Goal: Task Accomplishment & Management: Manage account settings

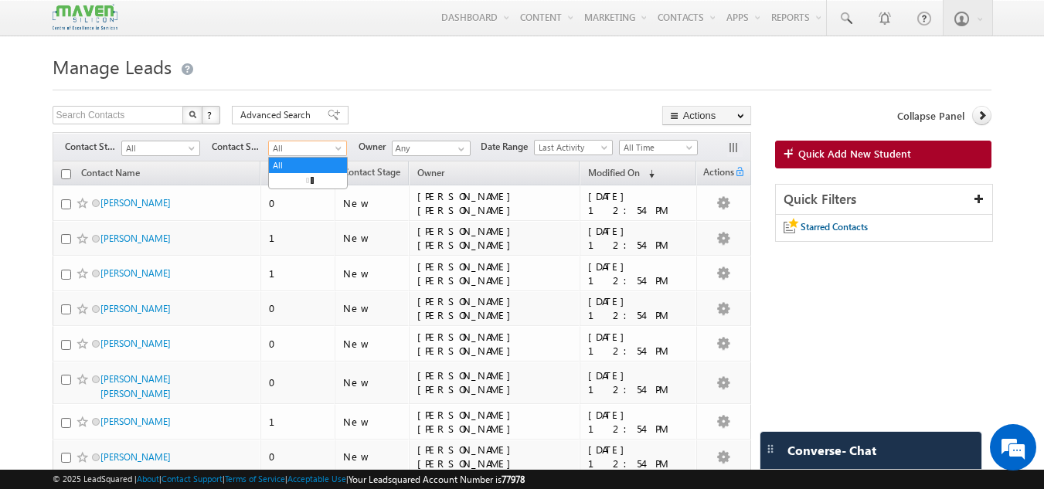
click at [287, 145] on span "All" at bounding box center [305, 148] width 73 height 14
click at [301, 182] on link "alumni" at bounding box center [308, 181] width 78 height 14
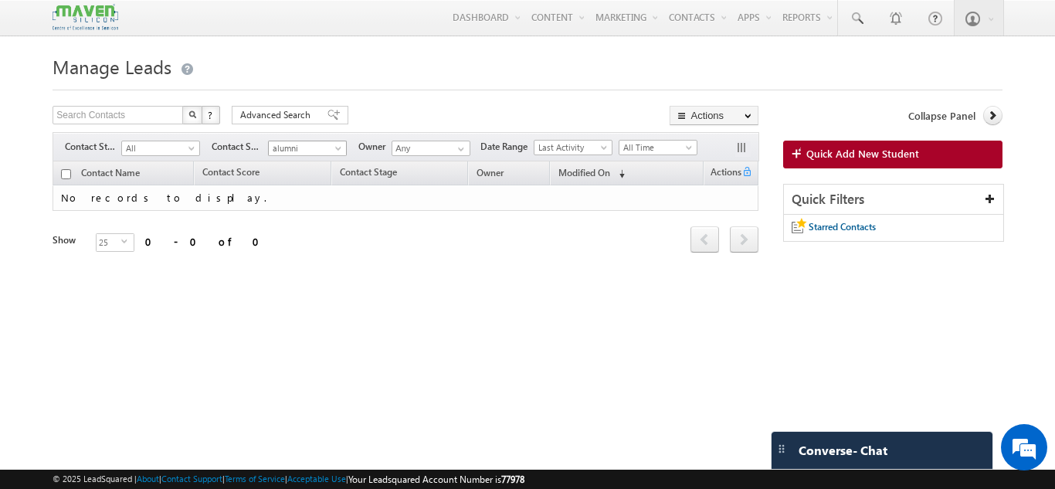
click at [307, 144] on span "alumni" at bounding box center [305, 148] width 73 height 14
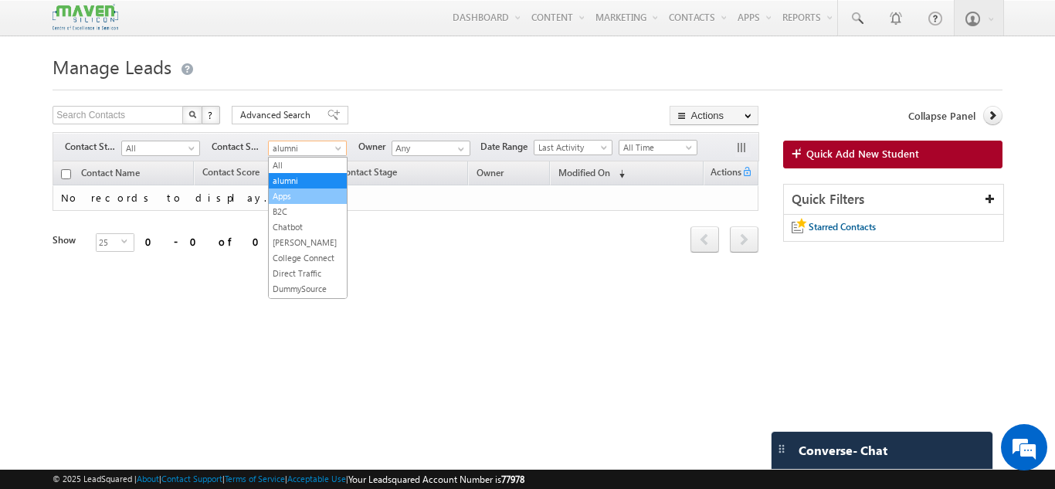
click at [291, 192] on link "Apps" at bounding box center [308, 196] width 78 height 14
click at [331, 142] on span "Apps" at bounding box center [305, 148] width 73 height 14
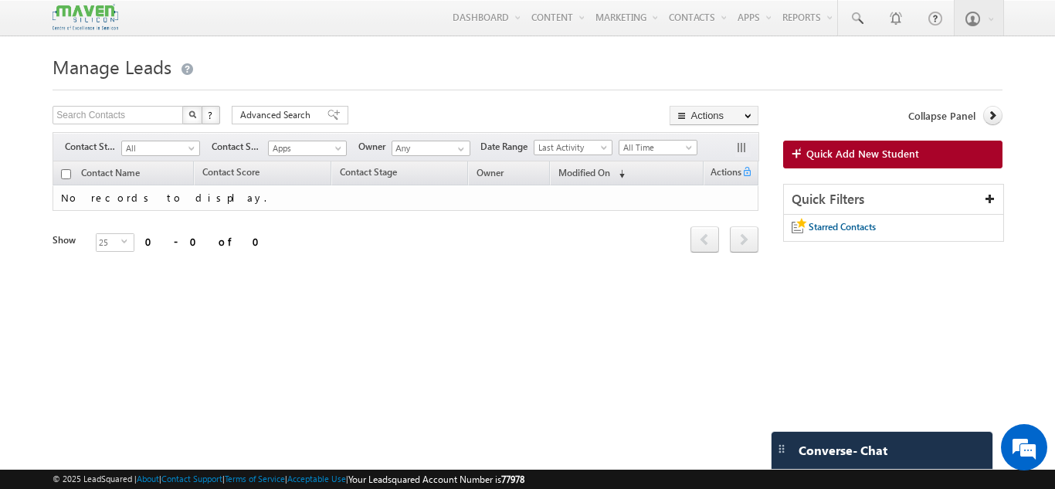
click at [437, 280] on div "Tags × Select at-least one contact to tag... × Close Contact Name Contact Score…" at bounding box center [406, 228] width 706 height 134
click at [304, 152] on span "Apps" at bounding box center [305, 148] width 73 height 14
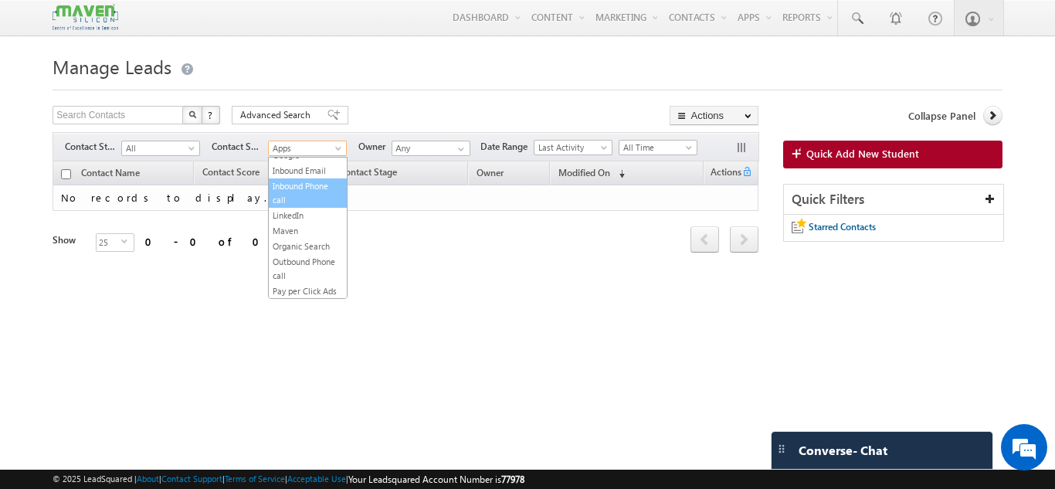
click at [302, 192] on link "Inbound Phone call" at bounding box center [308, 193] width 78 height 28
click at [338, 144] on span "Inbound Phone call" at bounding box center [305, 148] width 73 height 14
drag, startPoint x: 342, startPoint y: 217, endPoint x: 306, endPoint y: 245, distance: 45.7
click at [306, 238] on link "Maven" at bounding box center [308, 231] width 78 height 14
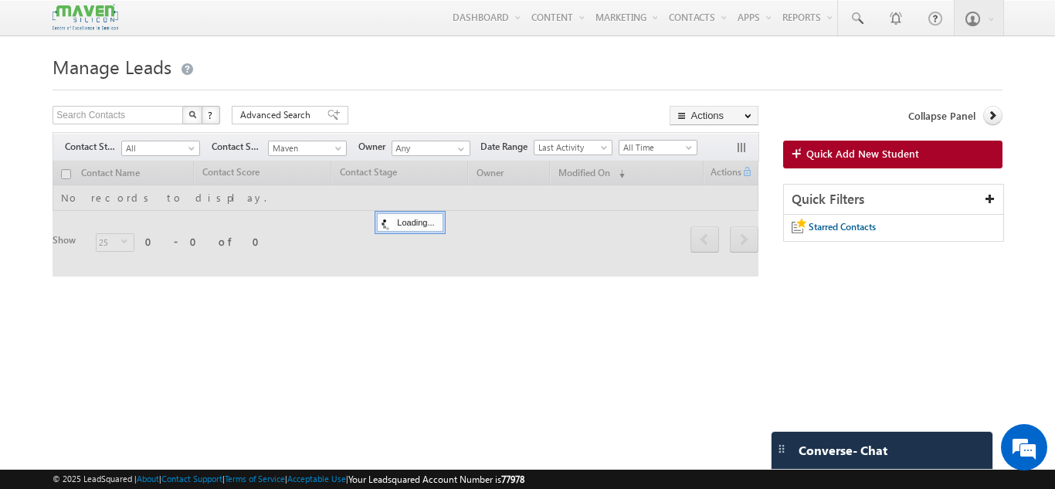
click at [306, 245] on div at bounding box center [406, 218] width 706 height 115
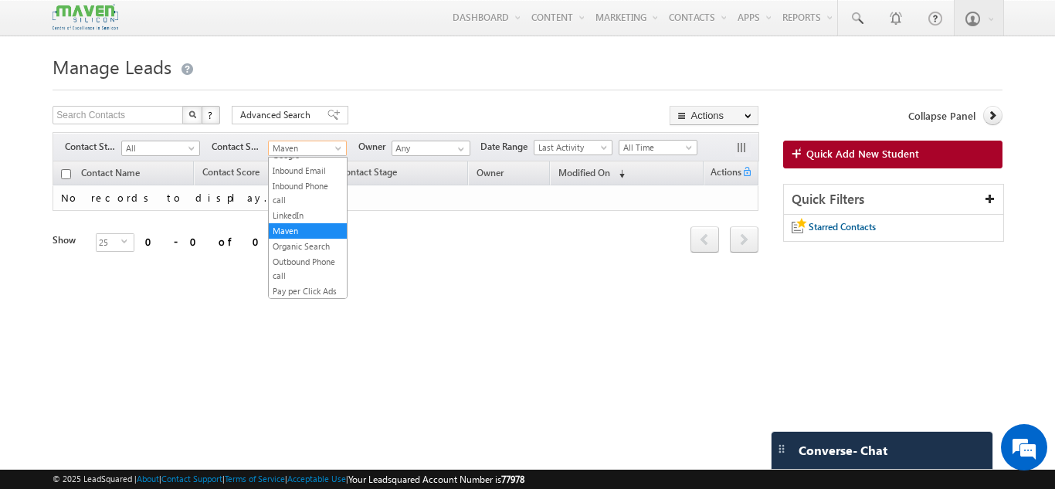
click at [333, 150] on span "Maven" at bounding box center [305, 148] width 73 height 14
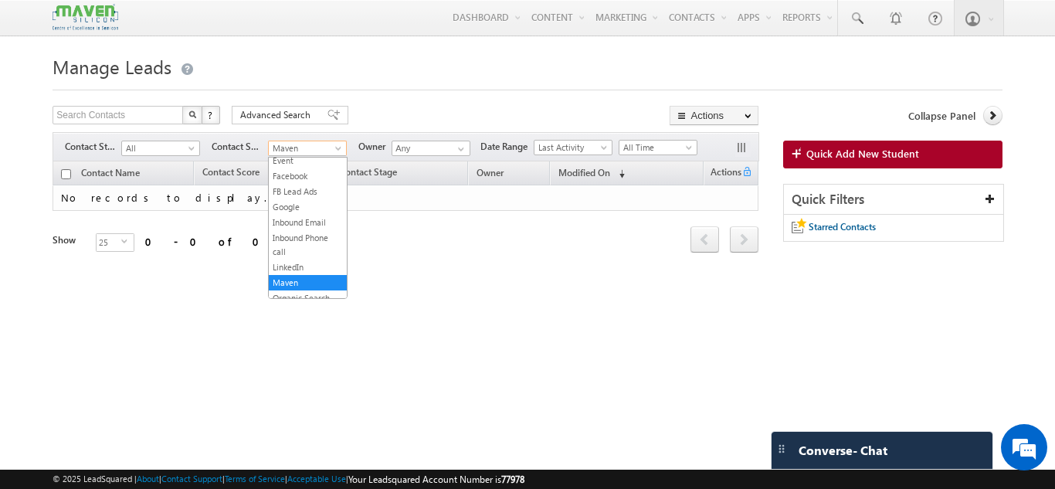
scroll to position [161, 0]
click at [301, 228] on link "Google" at bounding box center [308, 221] width 78 height 14
click at [297, 150] on span "Google" at bounding box center [305, 148] width 73 height 14
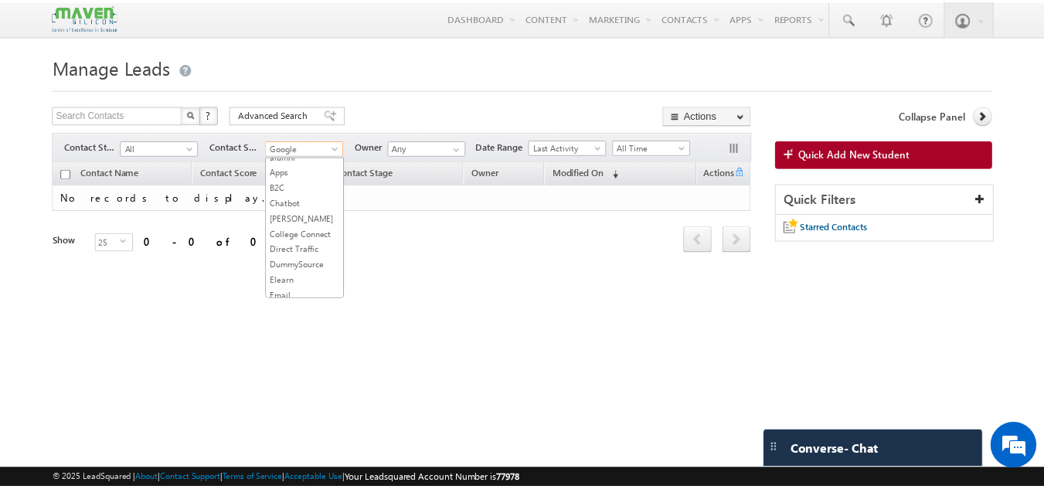
scroll to position [0, 0]
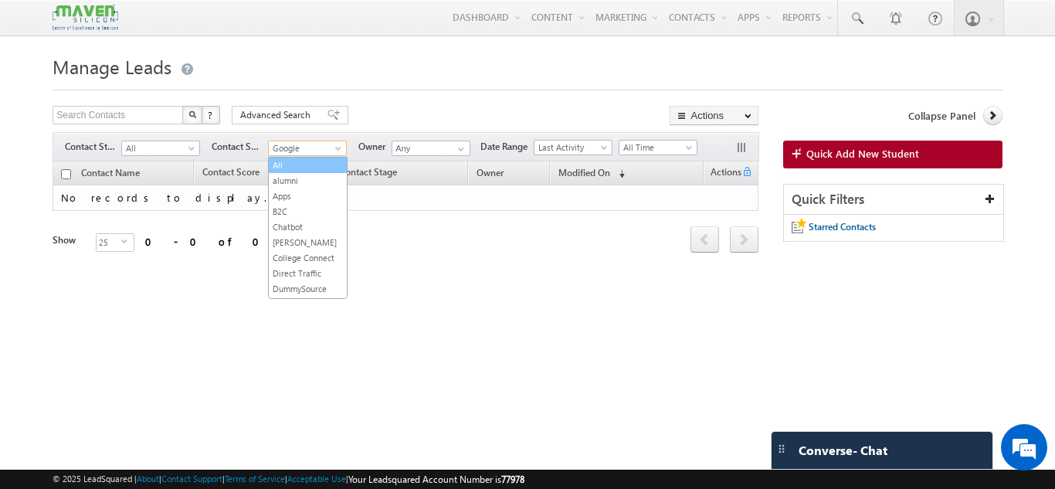
click at [300, 159] on link "All" at bounding box center [308, 165] width 78 height 14
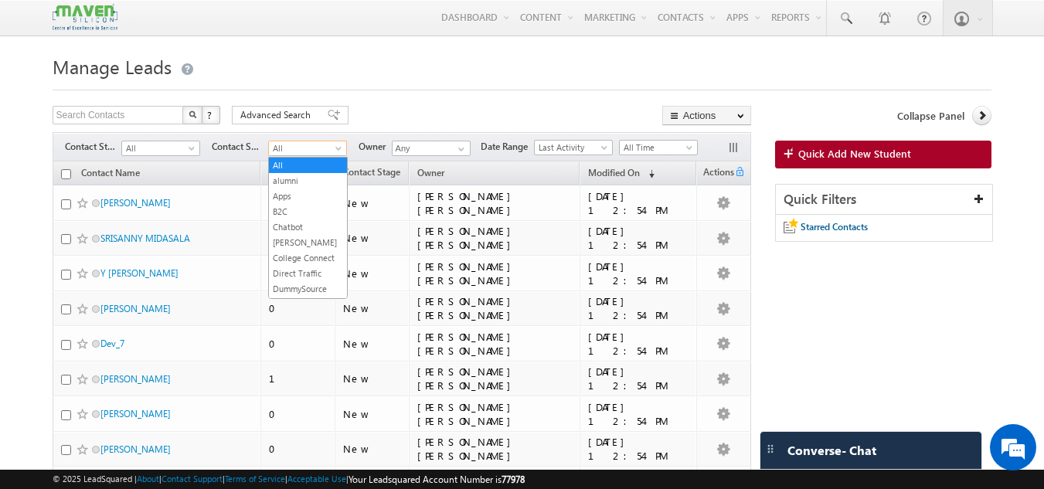
click at [307, 144] on span "All" at bounding box center [305, 148] width 73 height 14
click at [294, 221] on link "Facebook" at bounding box center [308, 214] width 78 height 14
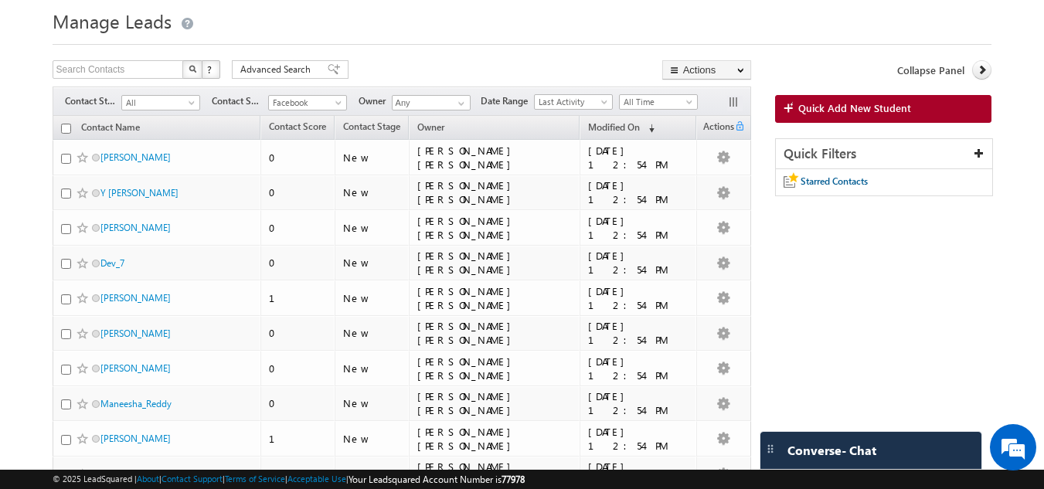
scroll to position [42, 0]
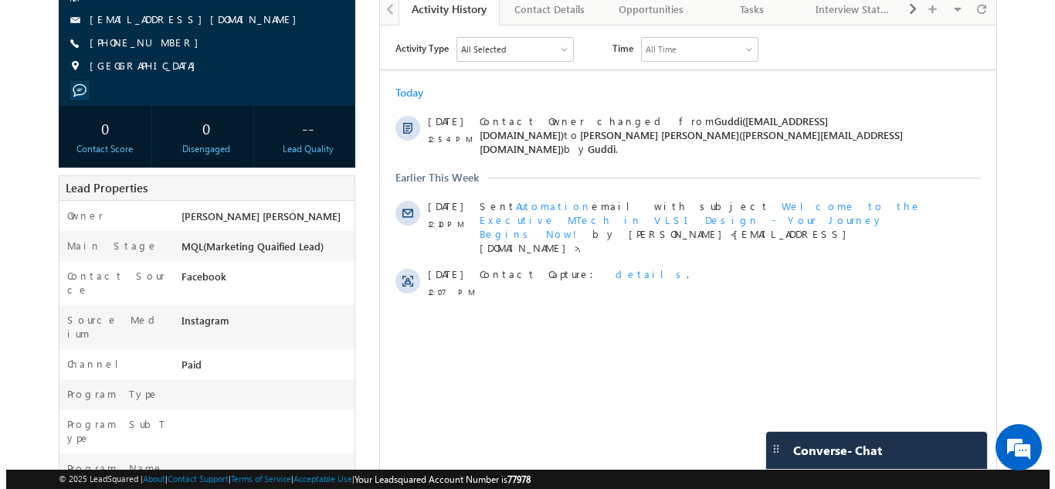
scroll to position [166, 0]
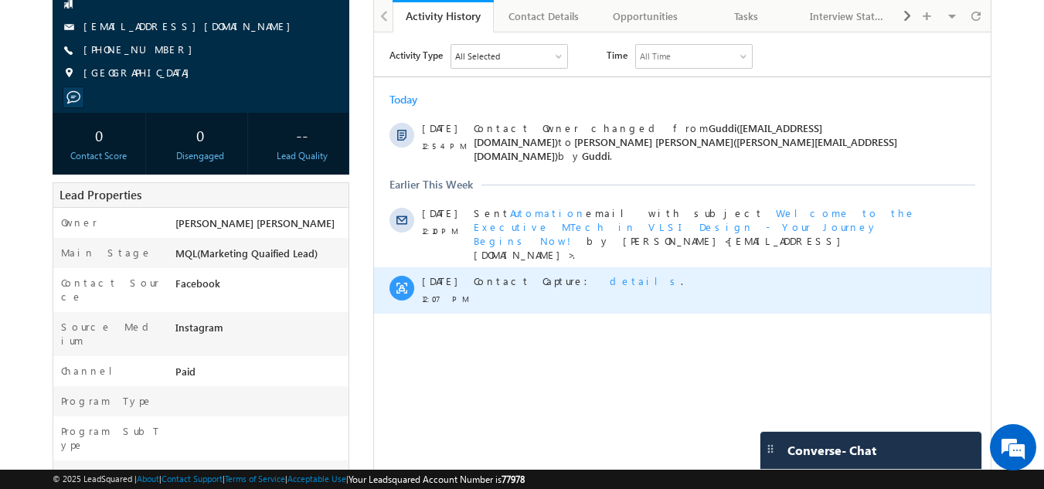
click at [610, 274] on span "details" at bounding box center [645, 280] width 71 height 13
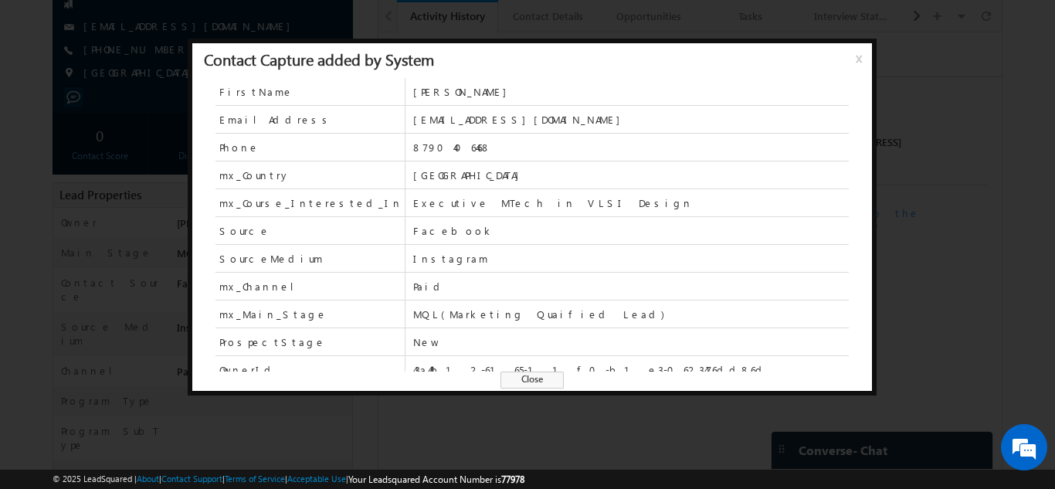
scroll to position [67, 0]
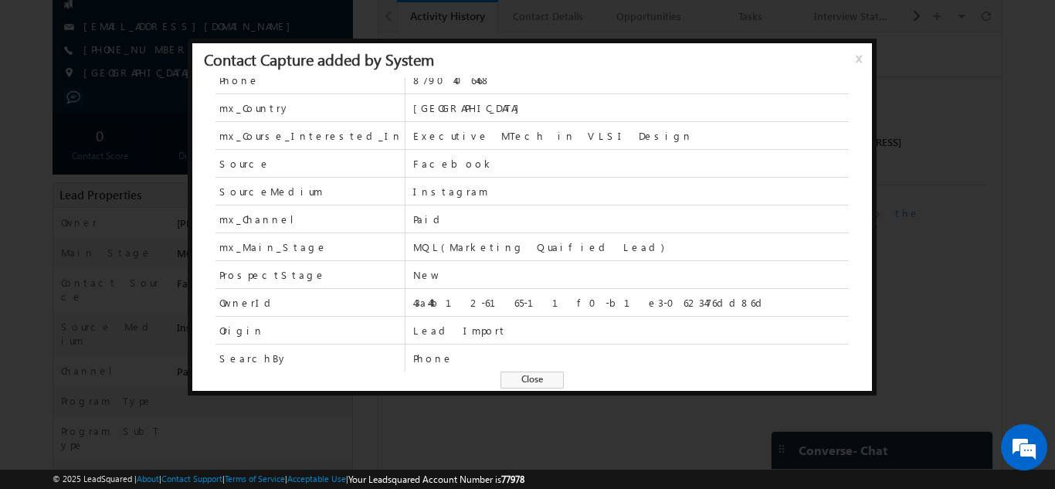
click at [859, 52] on span "x" at bounding box center [862, 64] width 12 height 28
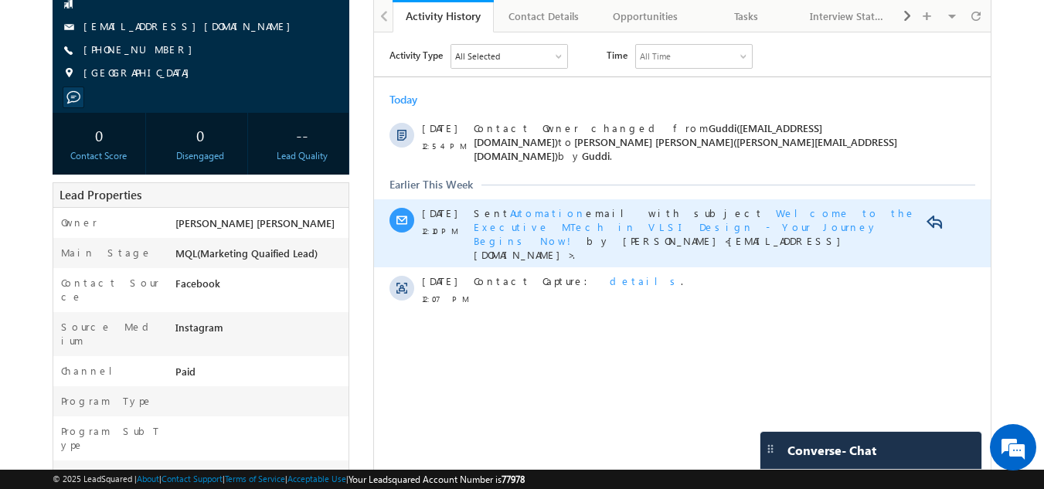
click at [746, 206] on span "Welcome to the Executive MTech in VLSI Design - Your Journey Begins Now!" at bounding box center [695, 226] width 442 height 41
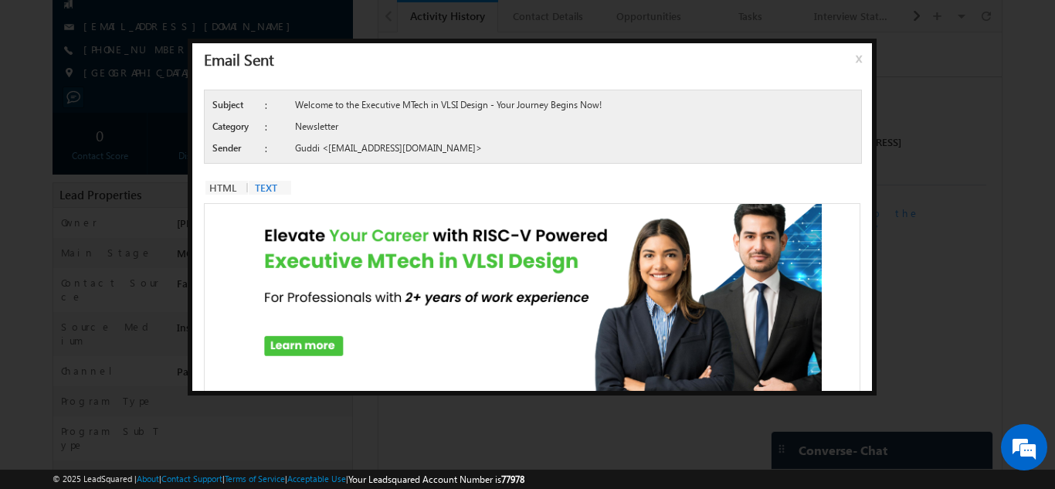
scroll to position [0, 0]
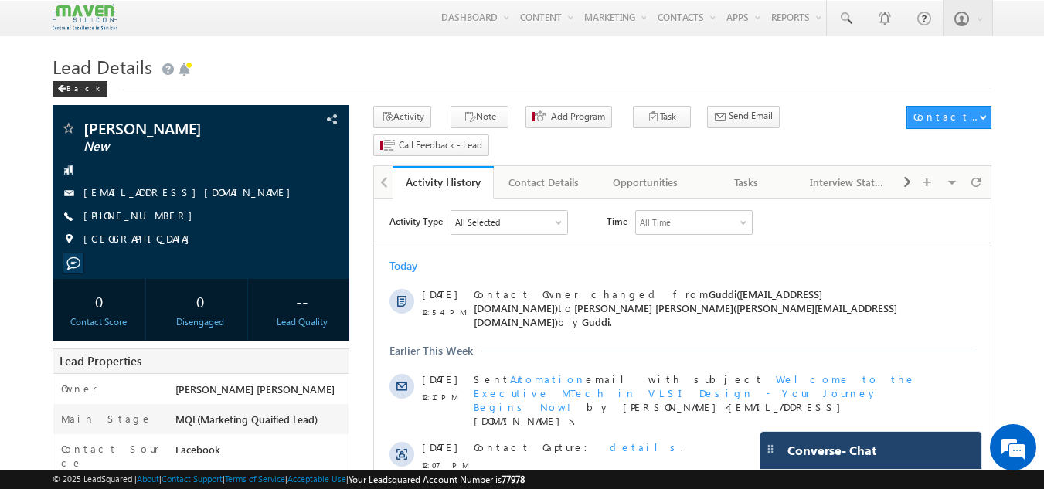
click at [834, 457] on span "Converse - Chat" at bounding box center [831, 450] width 89 height 14
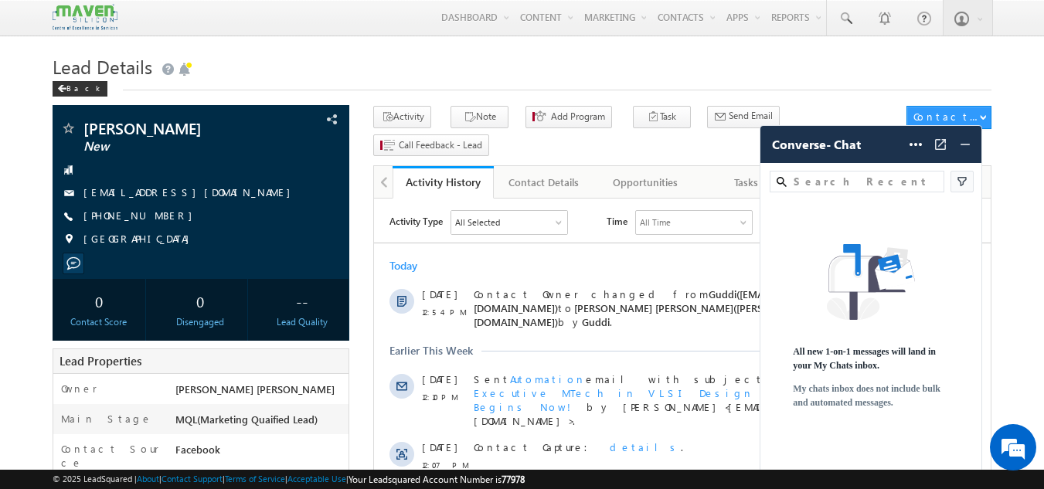
click at [969, 178] on img at bounding box center [961, 181] width 15 height 15
click at [840, 60] on h1 "Lead Details" at bounding box center [522, 65] width 939 height 30
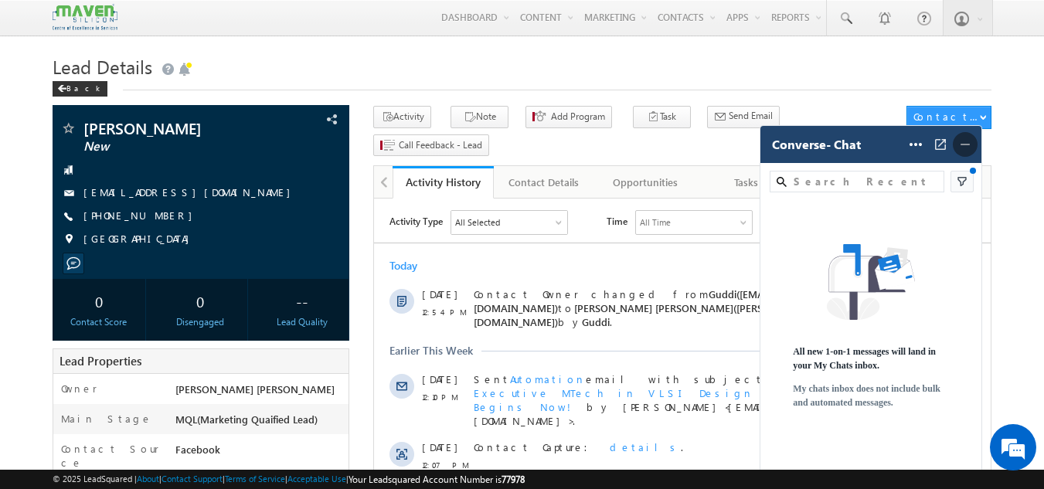
click at [967, 140] on img at bounding box center [964, 144] width 15 height 15
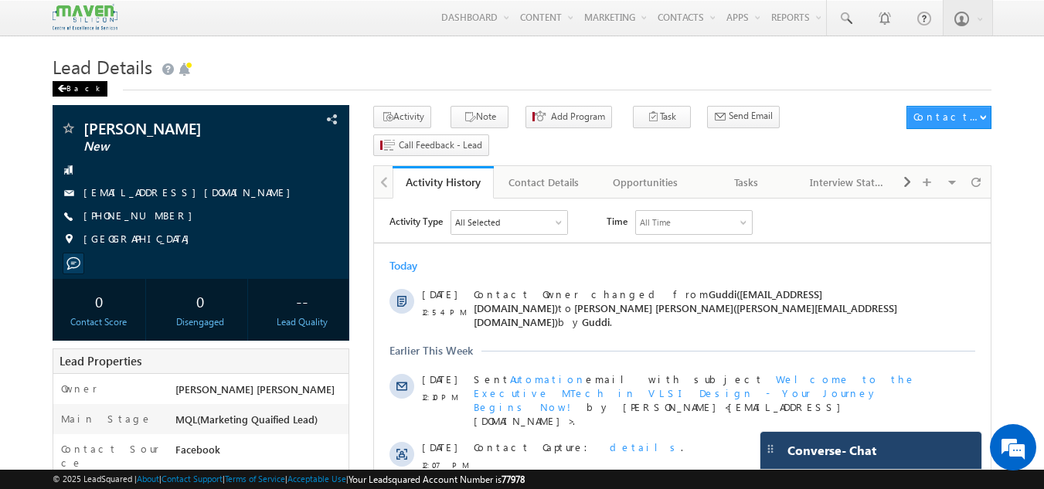
click at [63, 86] on span at bounding box center [61, 89] width 9 height 8
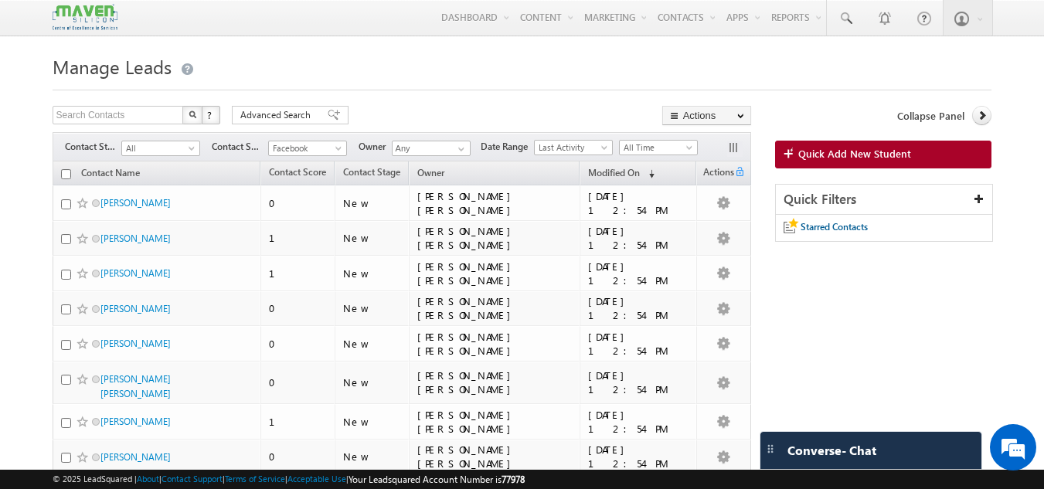
click at [93, 12] on img at bounding box center [85, 17] width 65 height 27
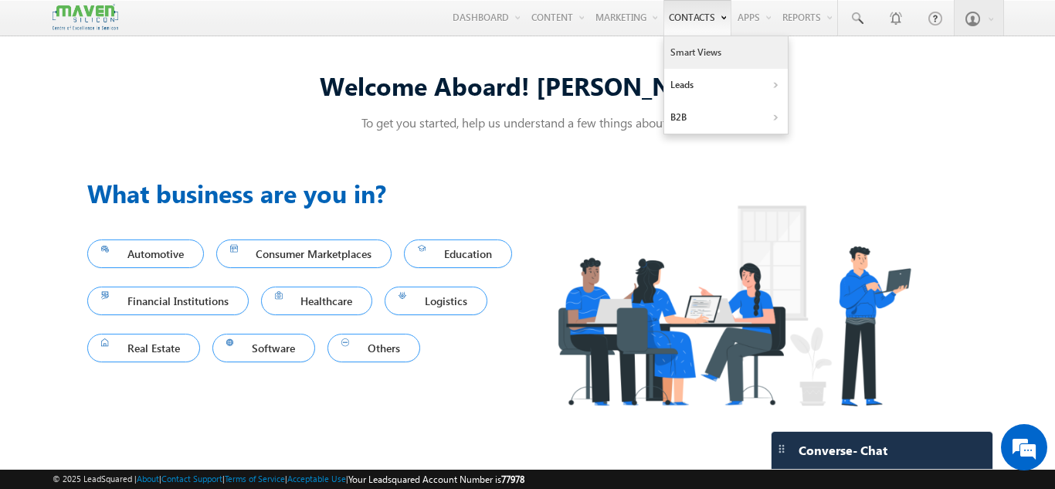
click at [664, 52] on link "Smart Views" at bounding box center [726, 52] width 124 height 32
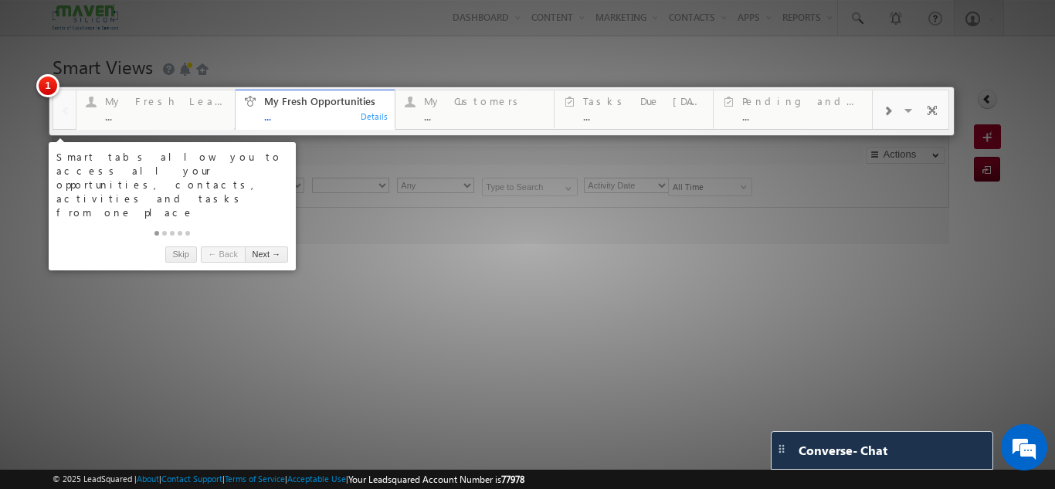
type input "Current User"
click at [281, 246] on link "Next →" at bounding box center [266, 254] width 43 height 16
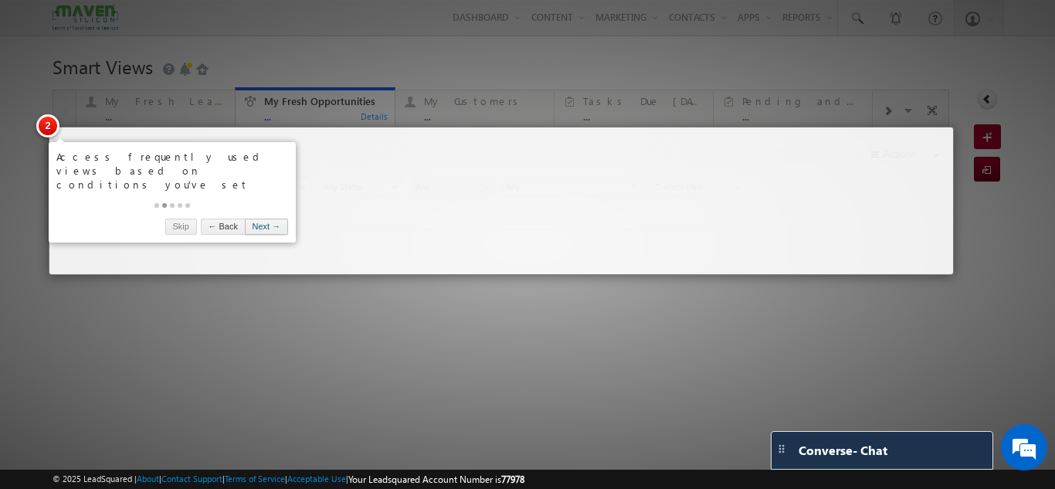
click at [271, 219] on link "Next →" at bounding box center [266, 227] width 43 height 16
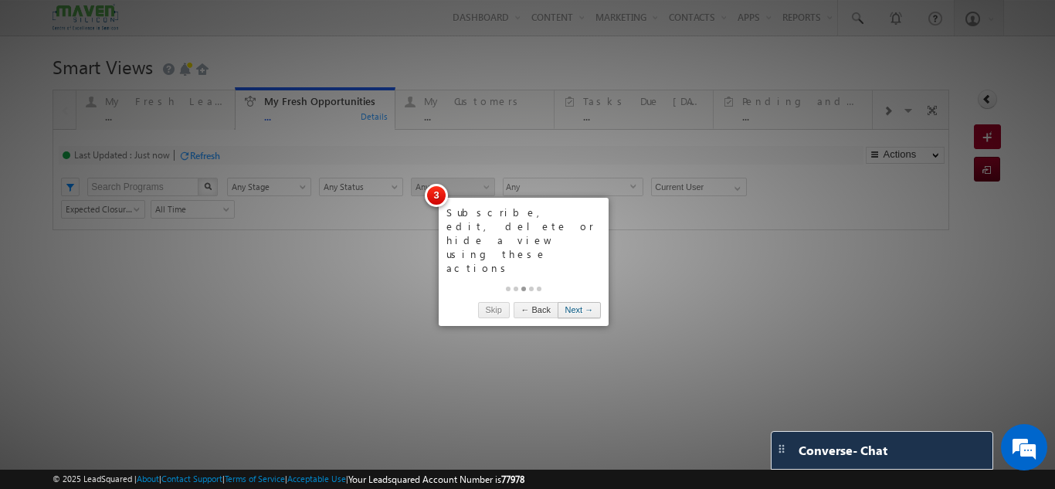
click at [565, 302] on link "Next →" at bounding box center [579, 310] width 43 height 16
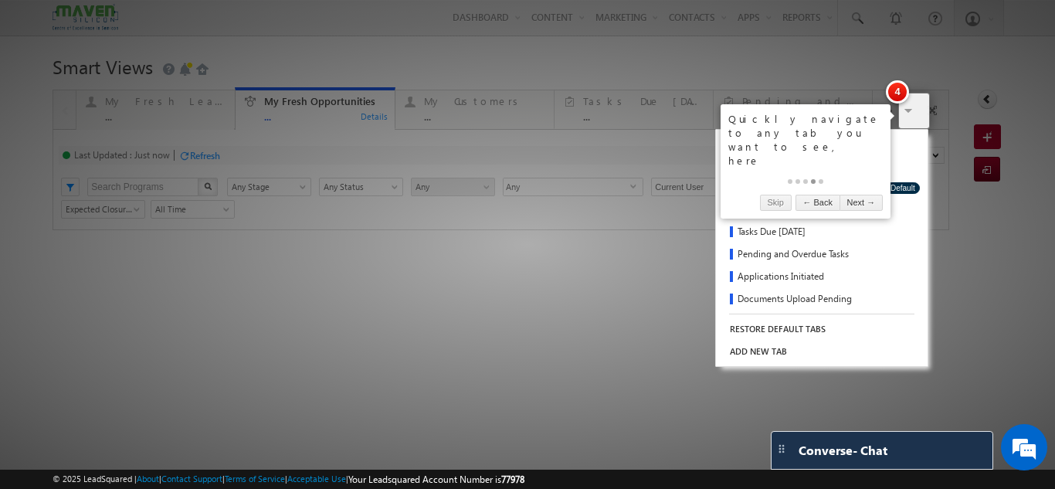
click at [672, 408] on div at bounding box center [527, 244] width 1055 height 489
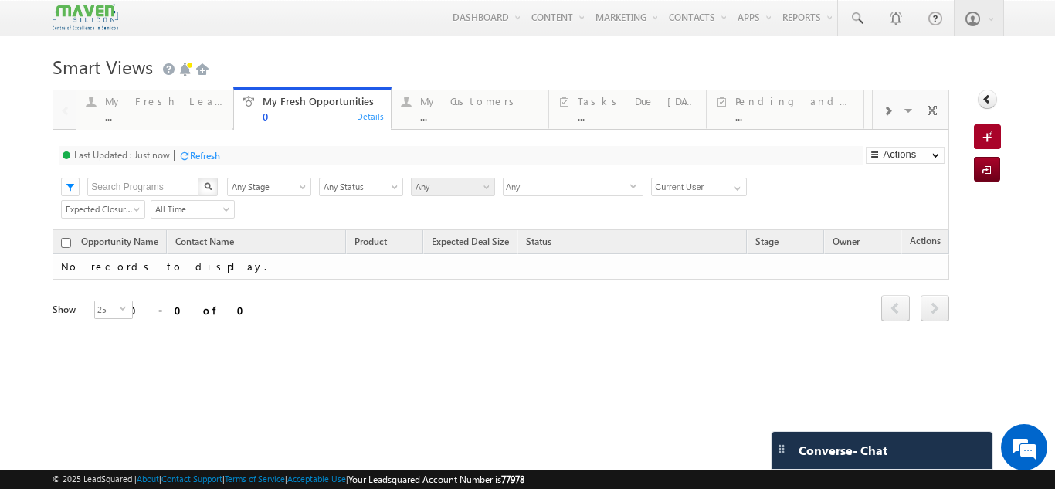
click at [878, 105] on div at bounding box center [887, 110] width 29 height 35
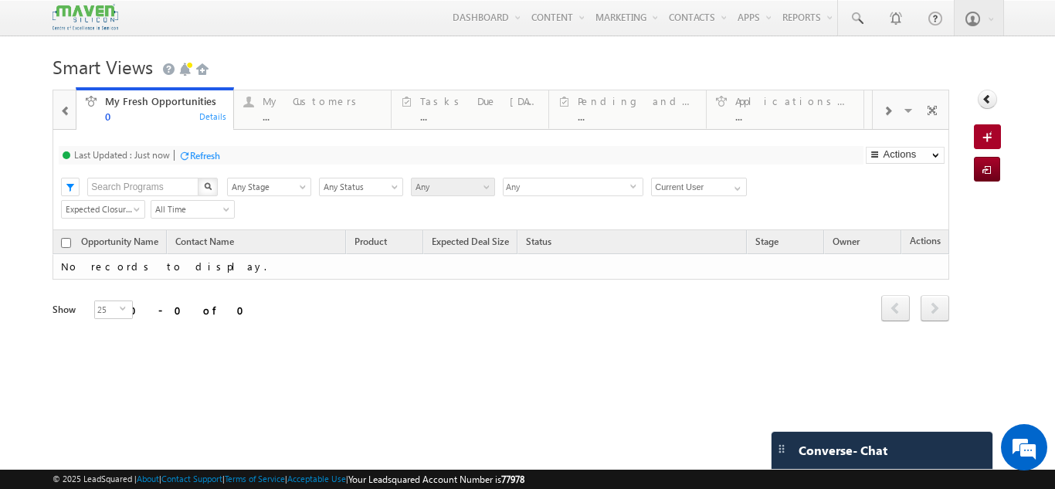
click at [878, 105] on div at bounding box center [887, 110] width 29 height 35
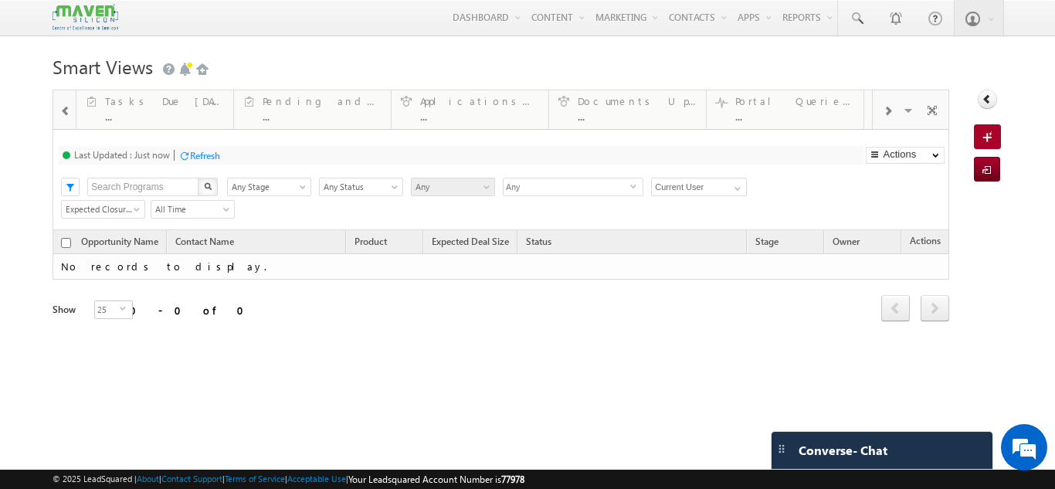
click at [878, 105] on div at bounding box center [887, 110] width 29 height 35
click at [932, 154] on span "button" at bounding box center [935, 156] width 7 height 6
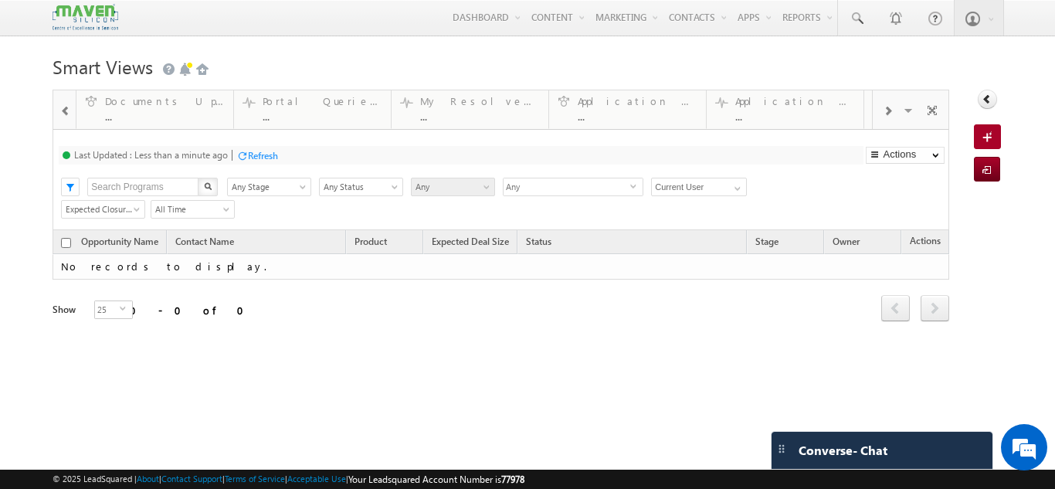
click at [725, 148] on div "Last Updated : Less than a minute ago Refresh Refreshing..." at bounding box center [461, 155] width 804 height 19
click at [64, 116] on span at bounding box center [65, 111] width 11 height 12
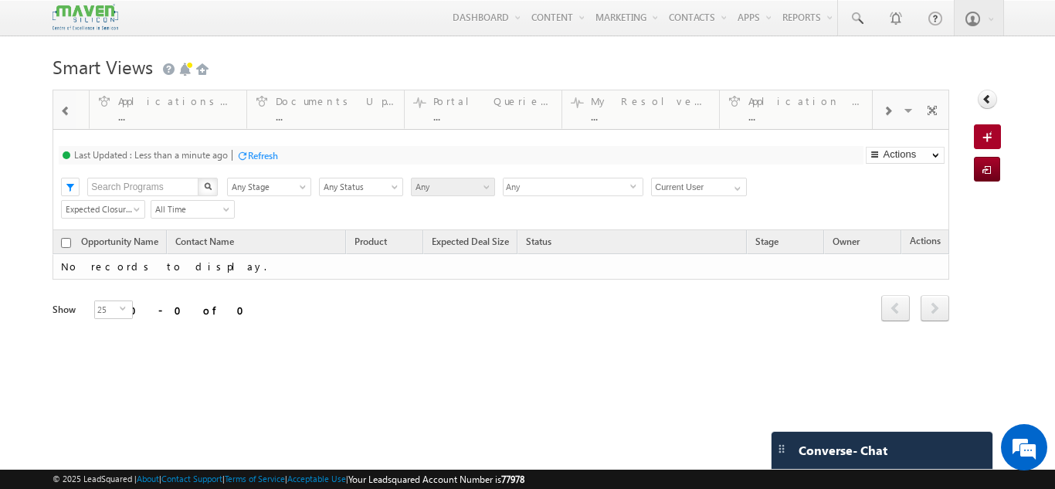
click at [64, 116] on span at bounding box center [65, 111] width 11 height 12
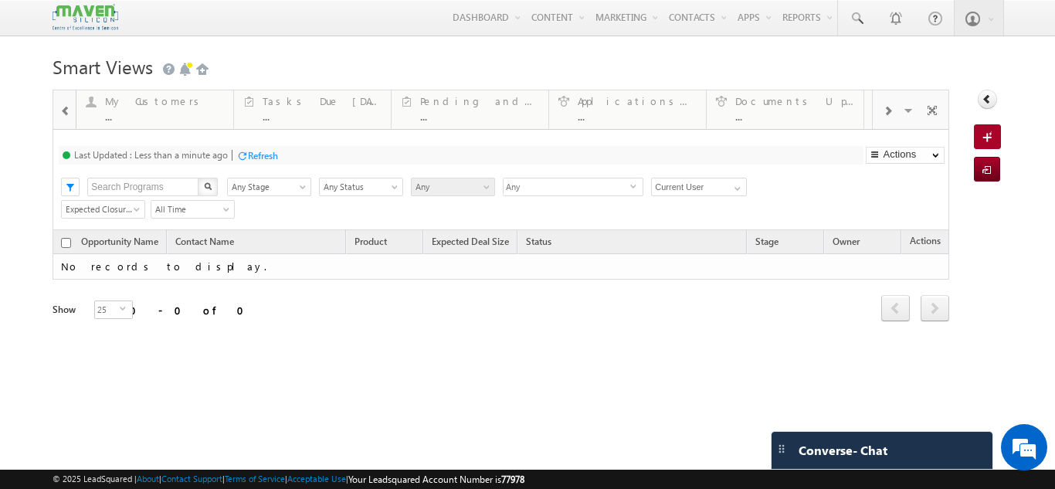
click at [64, 116] on span at bounding box center [65, 111] width 11 height 12
click at [64, 116] on div at bounding box center [64, 108] width 22 height 37
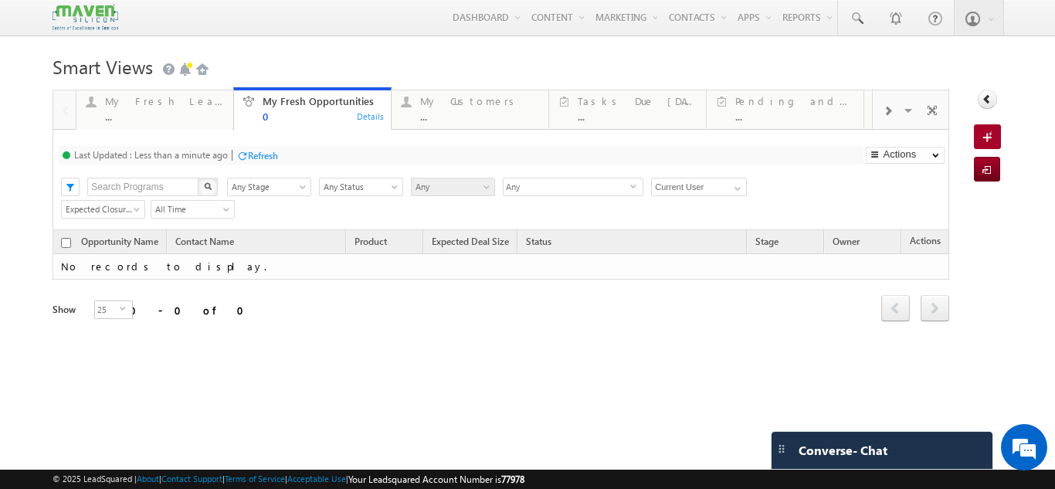
click at [64, 116] on div at bounding box center [64, 108] width 22 height 37
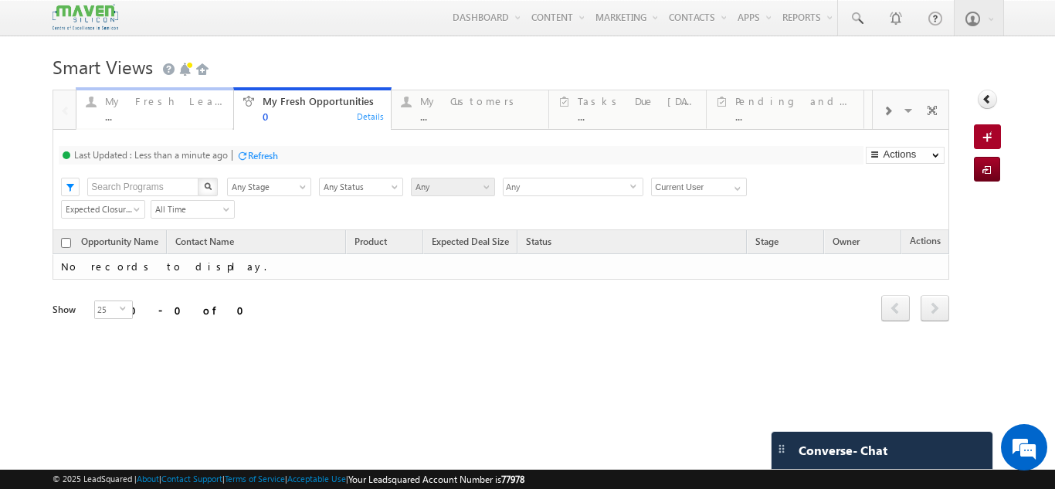
click at [171, 113] on div "..." at bounding box center [164, 116] width 119 height 12
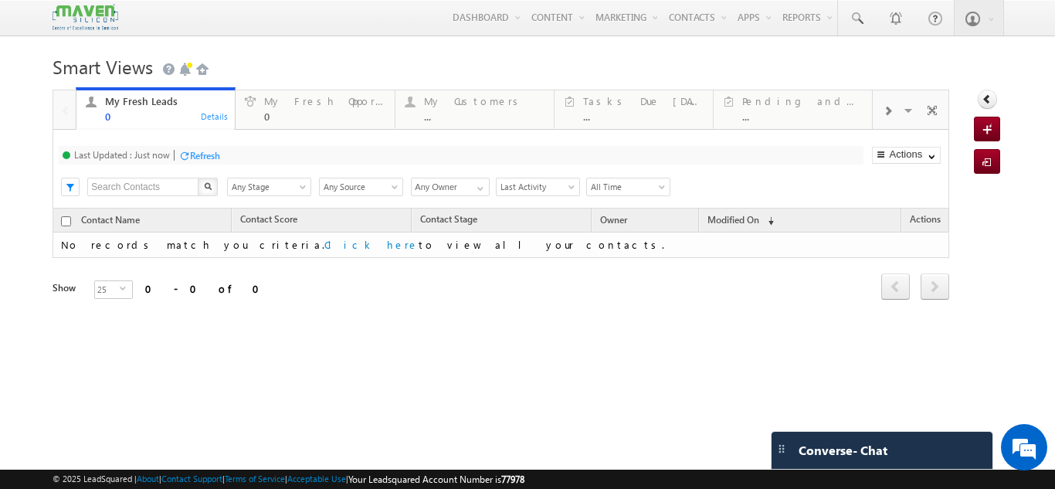
click at [195, 158] on div "Refresh" at bounding box center [205, 156] width 30 height 12
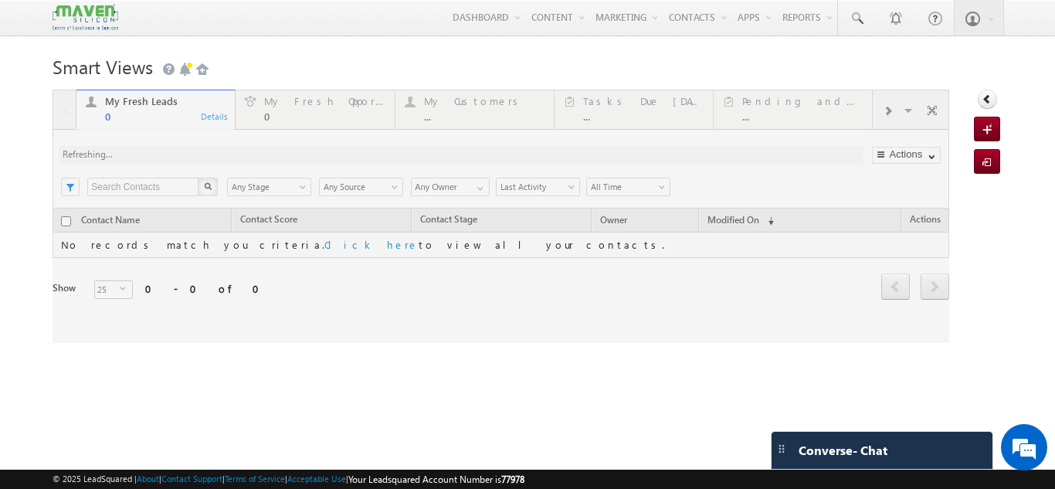
click at [368, 100] on div at bounding box center [501, 216] width 897 height 253
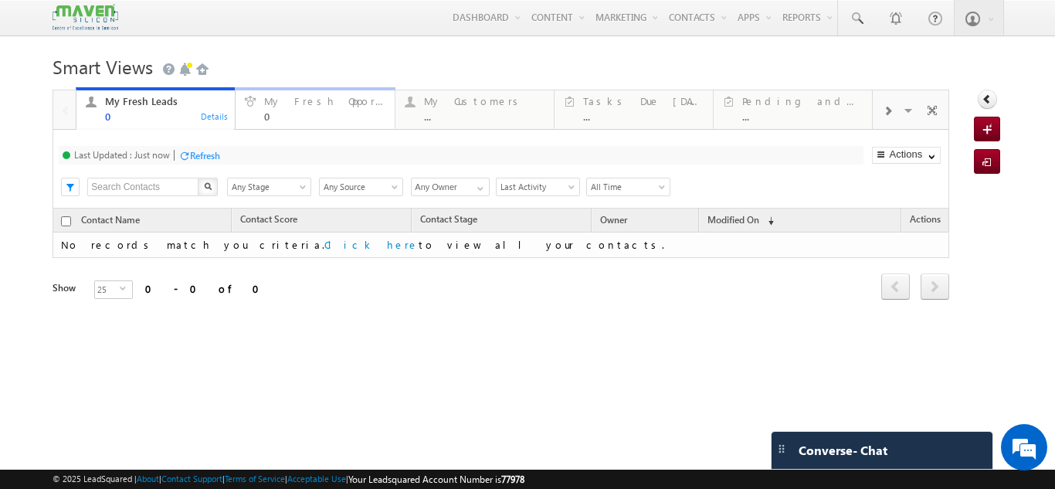
click at [339, 100] on div "My Fresh Opportunities" at bounding box center [324, 101] width 121 height 12
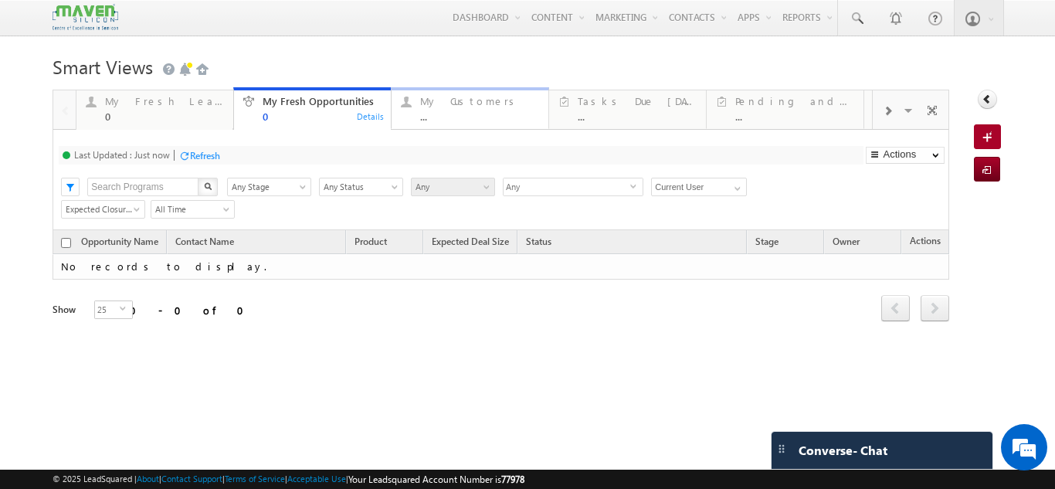
click at [447, 107] on div "My Customers" at bounding box center [479, 101] width 119 height 12
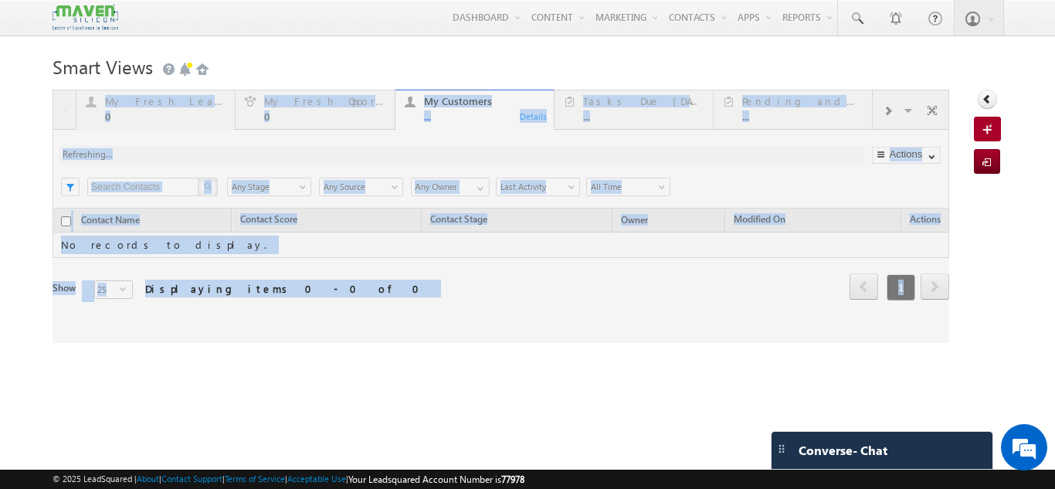
click at [639, 116] on div at bounding box center [501, 216] width 897 height 253
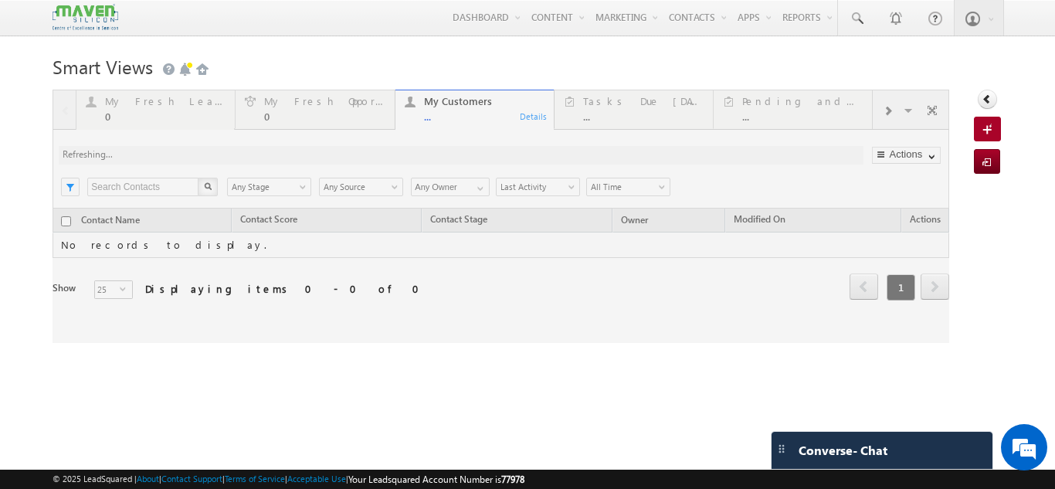
drag, startPoint x: 613, startPoint y: 182, endPoint x: 639, endPoint y: 116, distance: 70.4
click at [639, 116] on div at bounding box center [501, 216] width 897 height 253
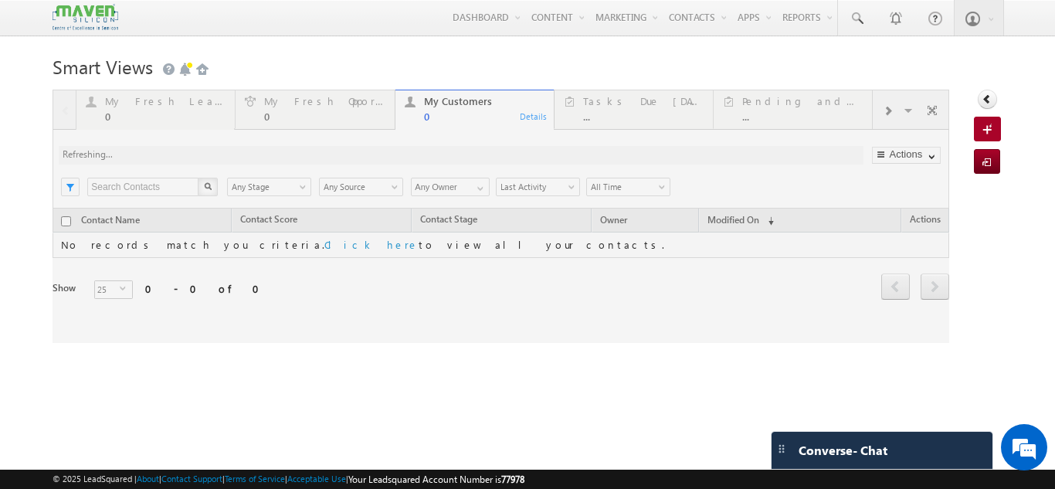
click at [583, 100] on div at bounding box center [501, 216] width 897 height 253
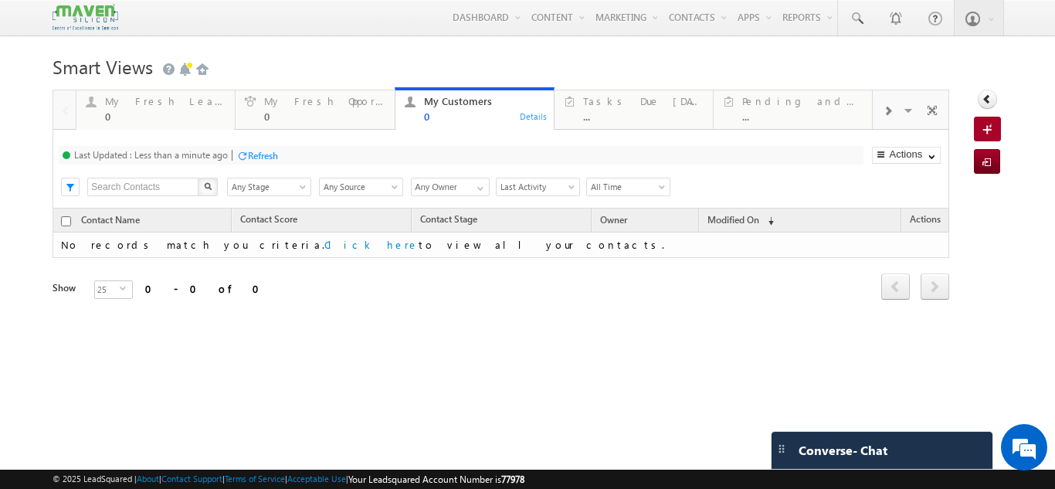
click at [895, 114] on div at bounding box center [887, 110] width 29 height 35
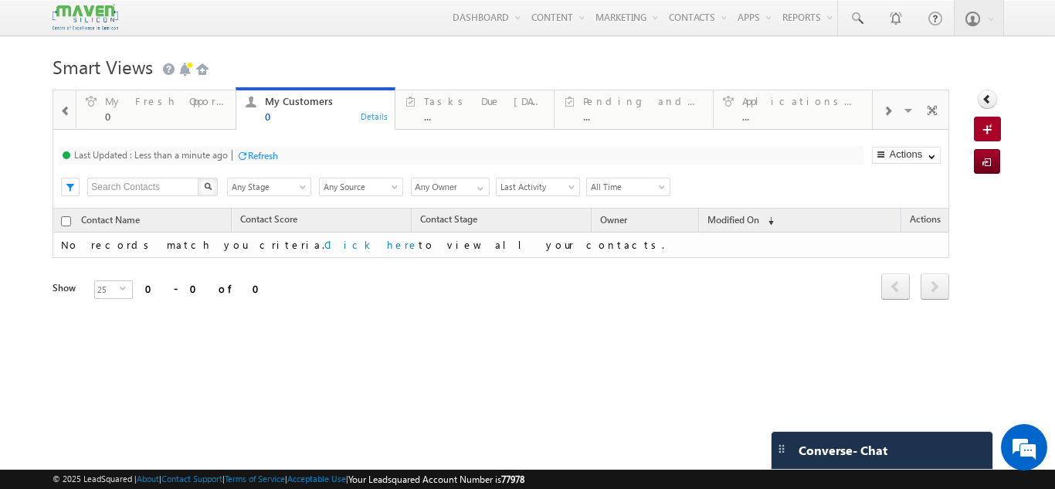
click at [895, 114] on div at bounding box center [887, 110] width 29 height 35
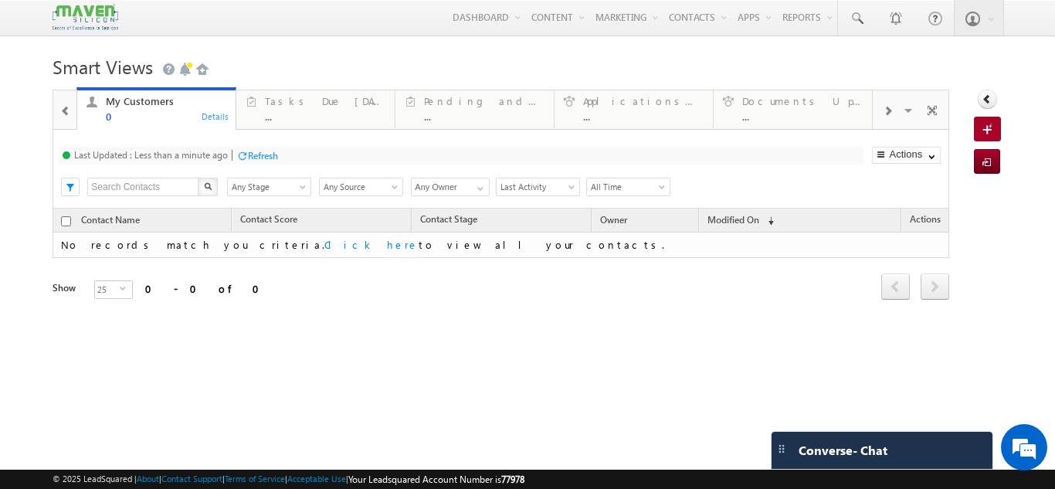
click at [895, 114] on div at bounding box center [887, 110] width 29 height 35
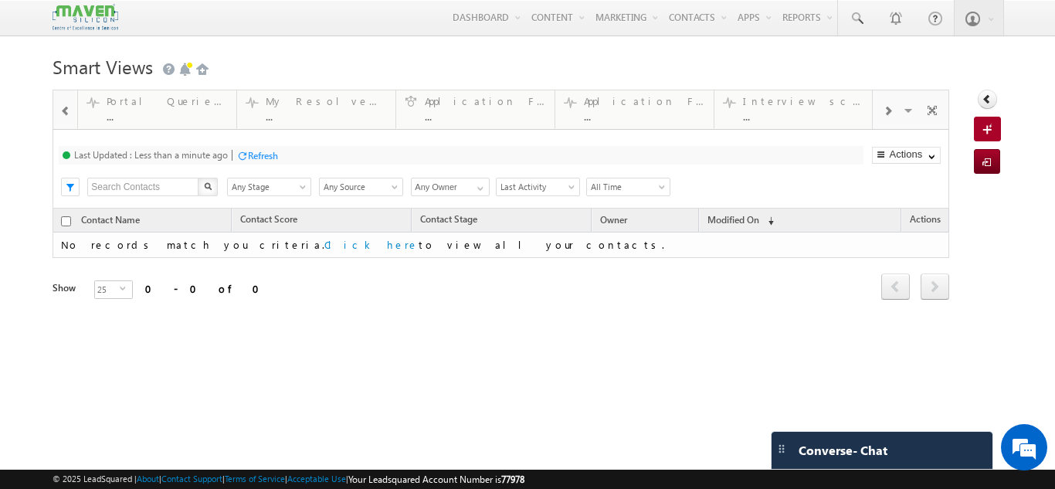
click at [895, 114] on div at bounding box center [887, 110] width 29 height 35
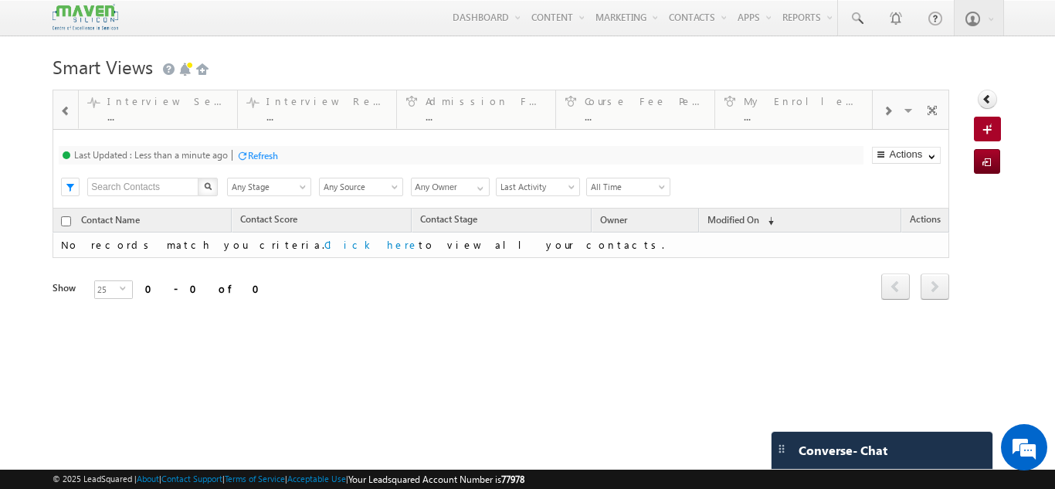
click at [895, 114] on div at bounding box center [887, 110] width 29 height 35
click at [610, 100] on div "Re-enquired Opportunity" at bounding box center [646, 101] width 121 height 12
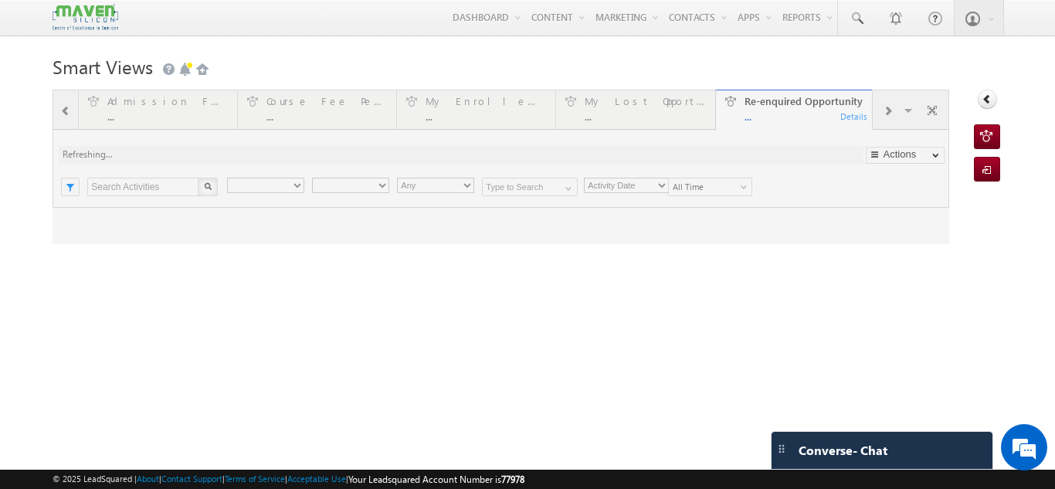
type input "Current User"
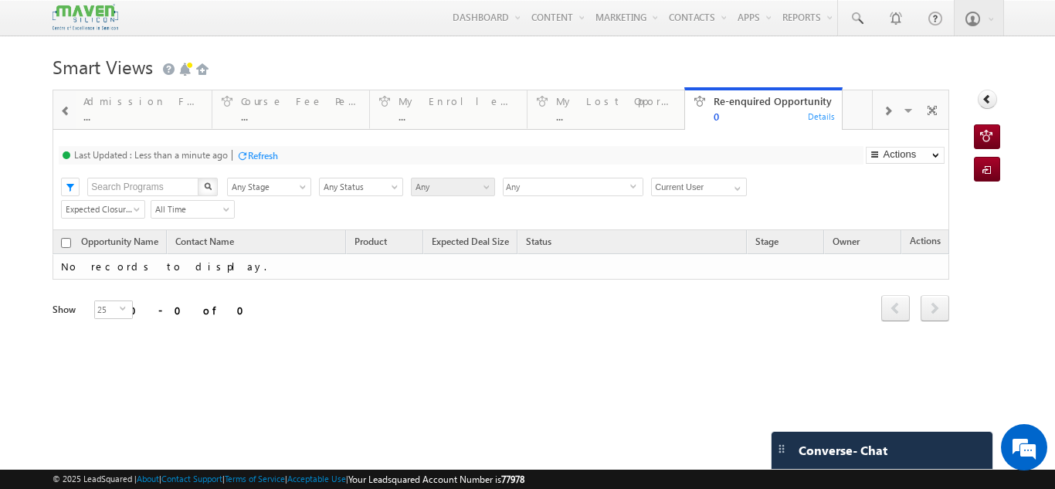
click at [63, 111] on span at bounding box center [65, 111] width 11 height 12
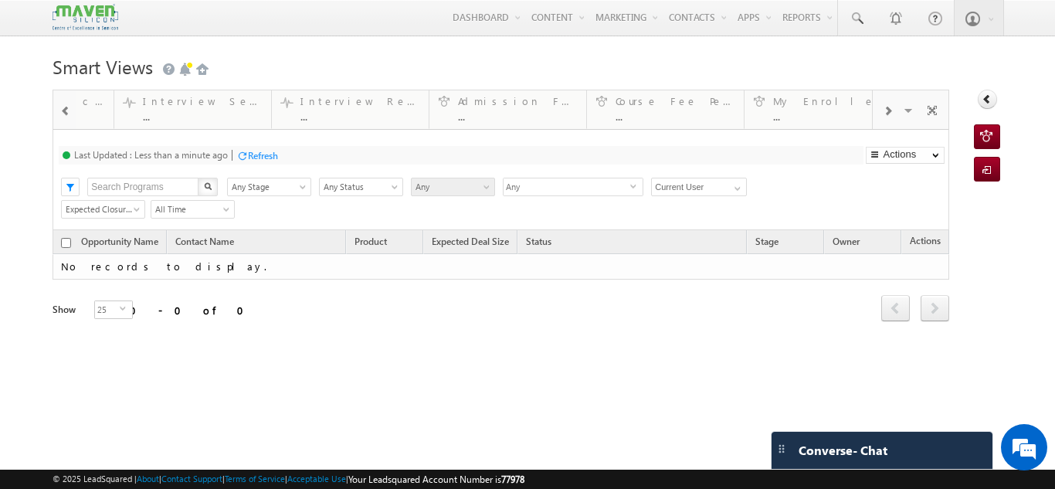
click at [63, 111] on span at bounding box center [65, 111] width 11 height 12
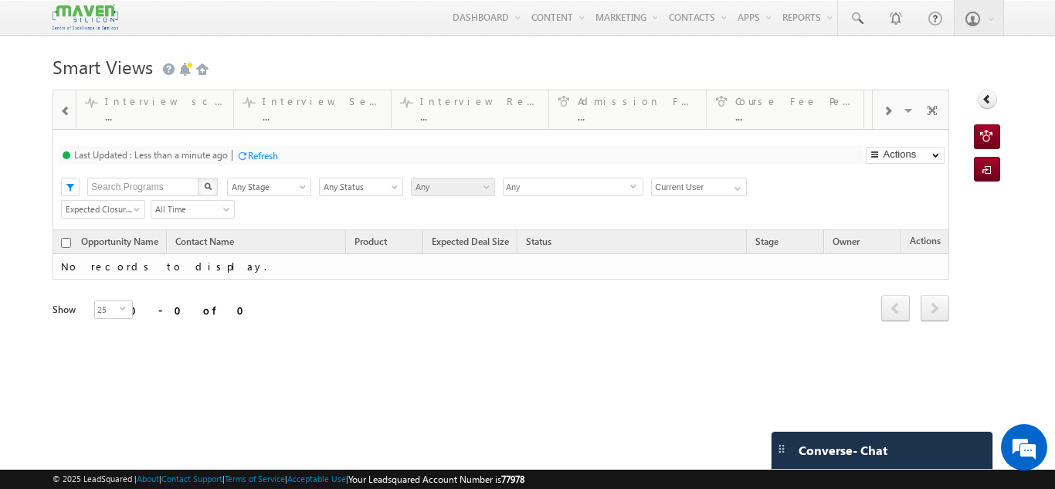
click at [63, 111] on span at bounding box center [65, 111] width 11 height 12
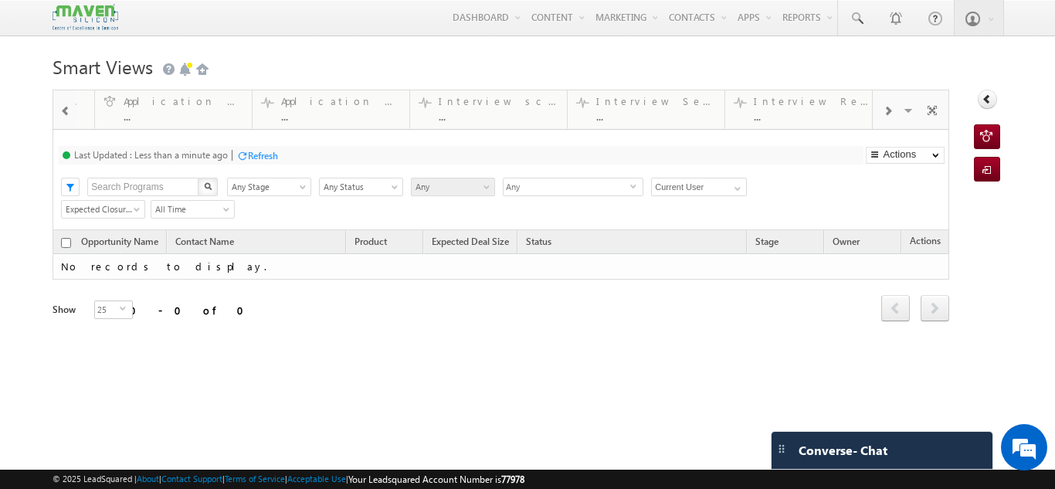
click at [63, 111] on span at bounding box center [65, 111] width 11 height 12
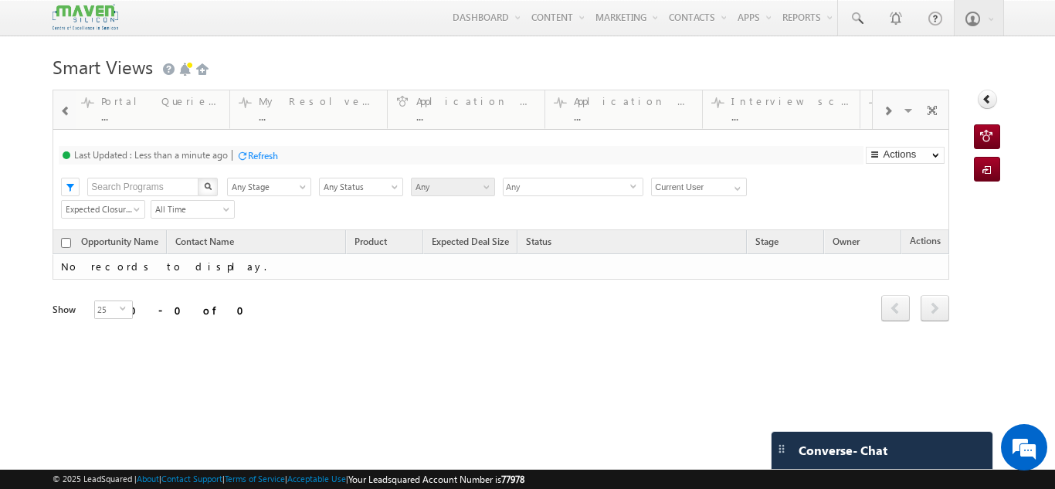
click at [63, 111] on span at bounding box center [65, 111] width 11 height 12
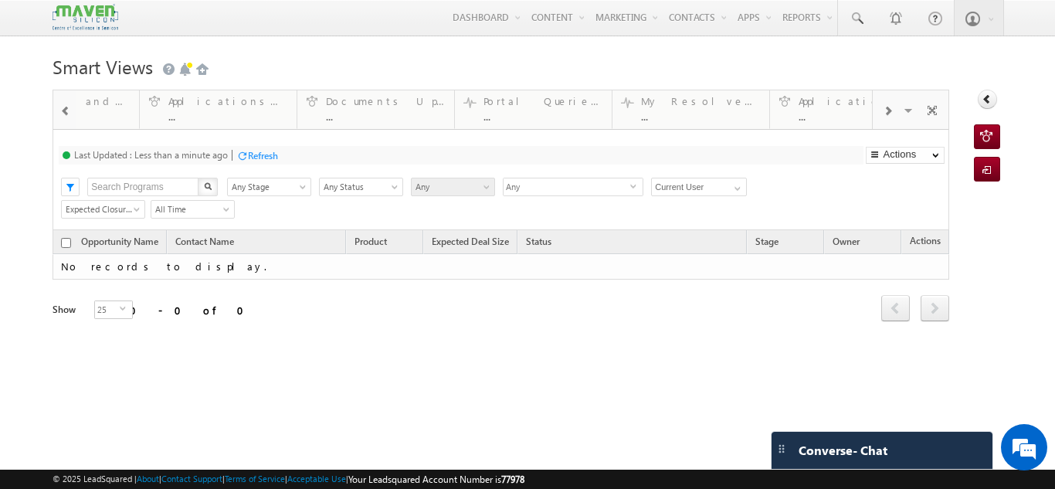
click at [63, 111] on span at bounding box center [65, 111] width 11 height 12
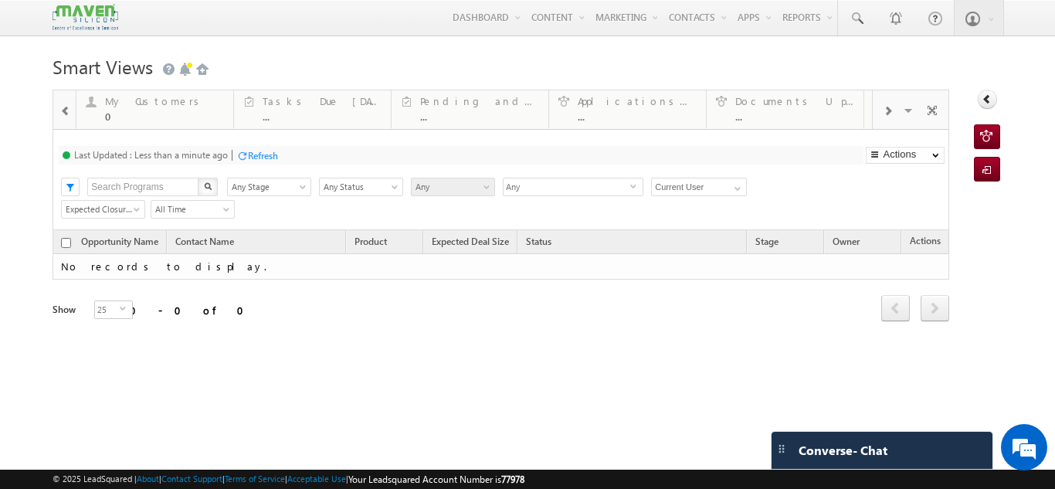
click at [883, 112] on span at bounding box center [887, 111] width 9 height 12
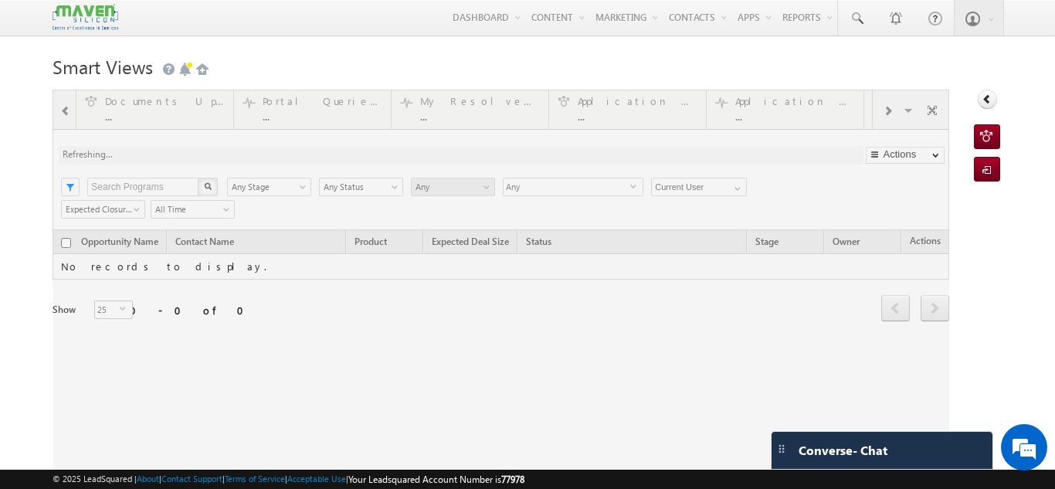
click at [881, 112] on div at bounding box center [501, 288] width 897 height 396
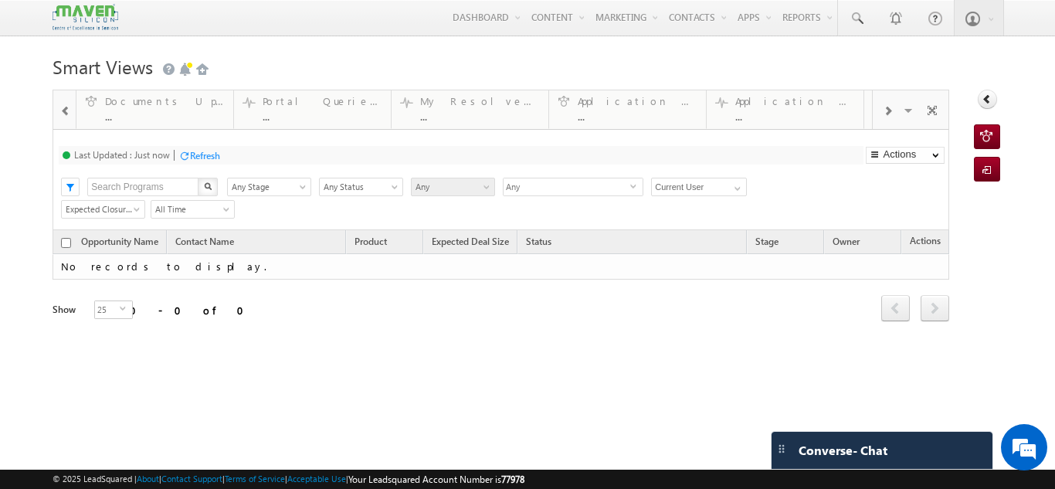
click at [883, 110] on span at bounding box center [887, 111] width 9 height 12
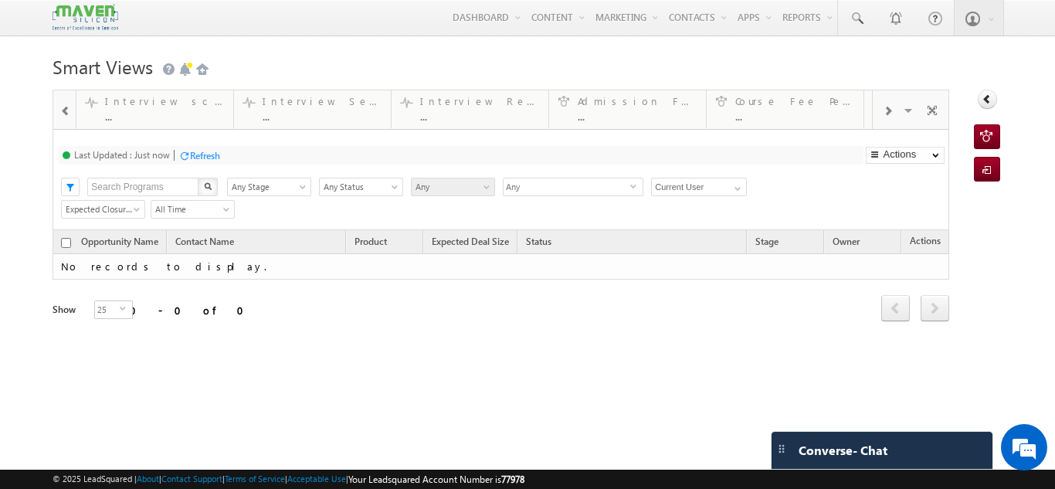
click at [883, 110] on span at bounding box center [887, 111] width 9 height 12
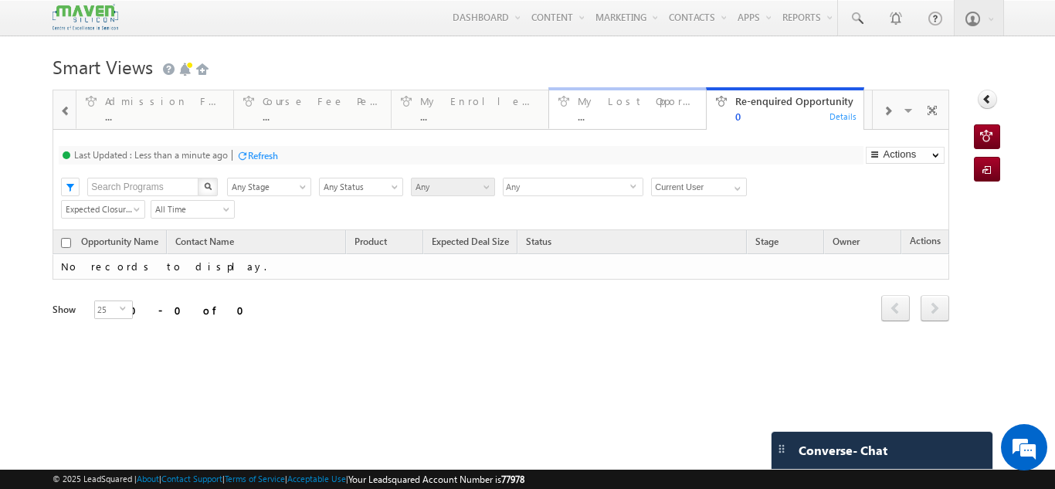
click at [650, 109] on div "My Lost Opportunities ..." at bounding box center [637, 107] width 119 height 30
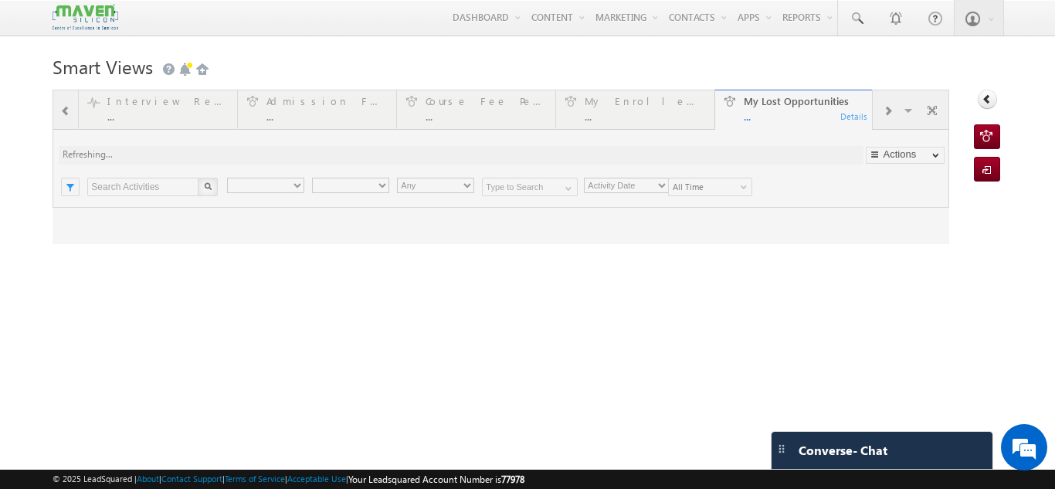
type input "Current User"
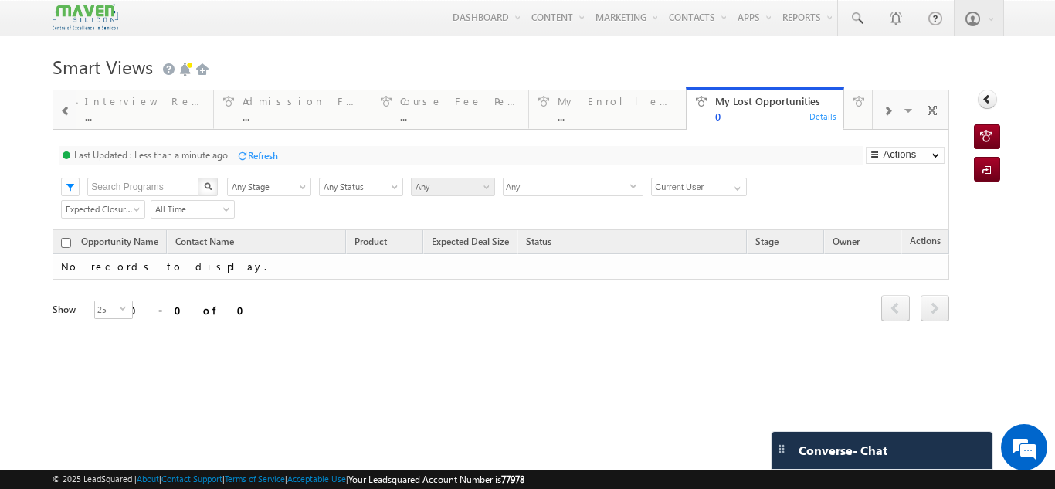
click at [62, 114] on span at bounding box center [65, 111] width 11 height 12
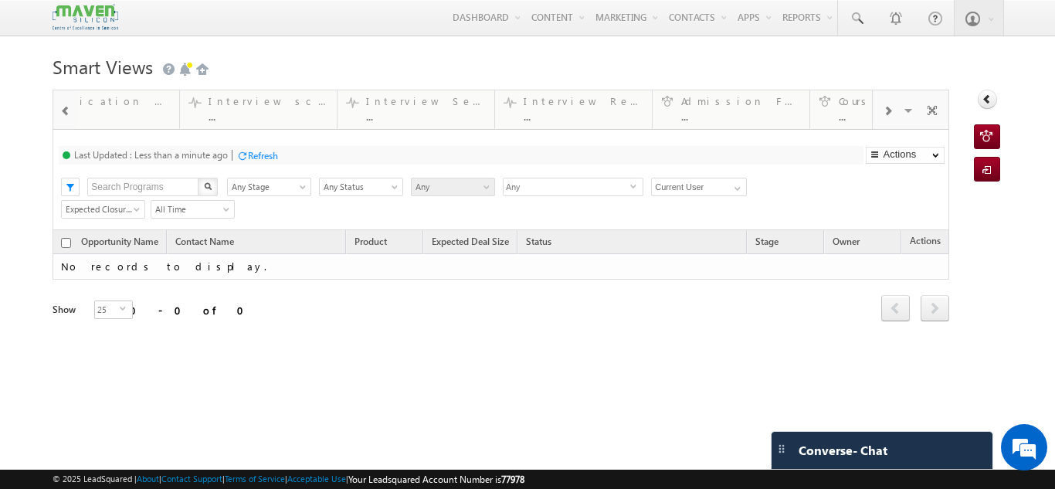
click at [62, 114] on span at bounding box center [65, 111] width 11 height 12
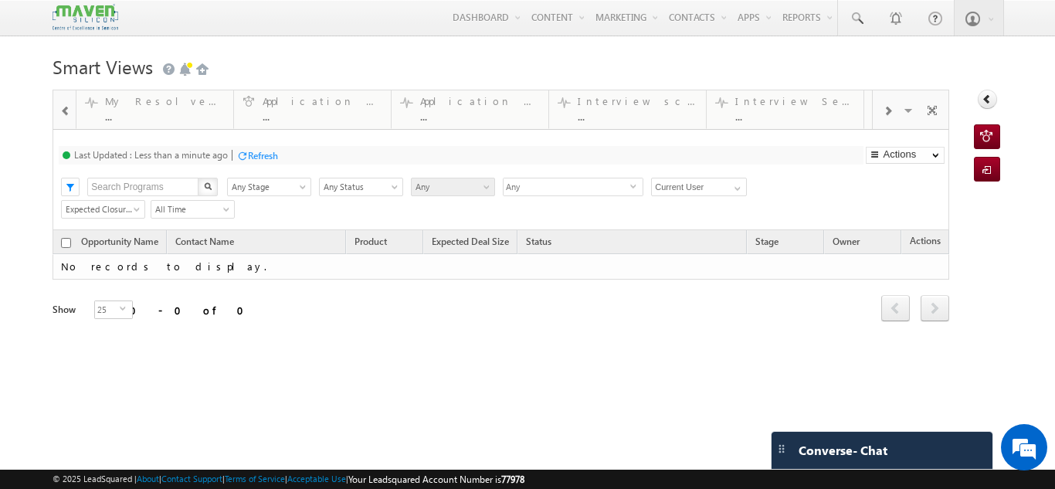
click at [62, 114] on span at bounding box center [65, 111] width 11 height 12
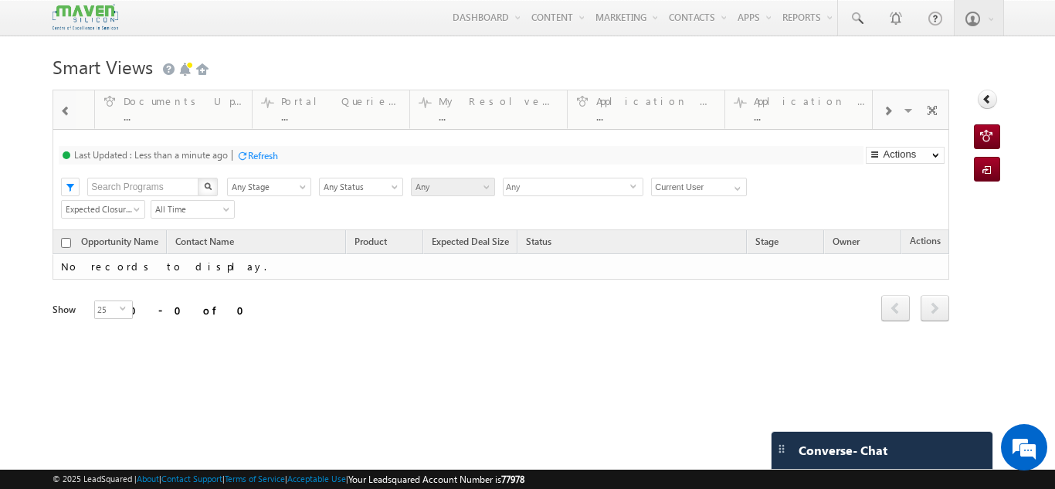
click at [62, 114] on span at bounding box center [65, 111] width 11 height 12
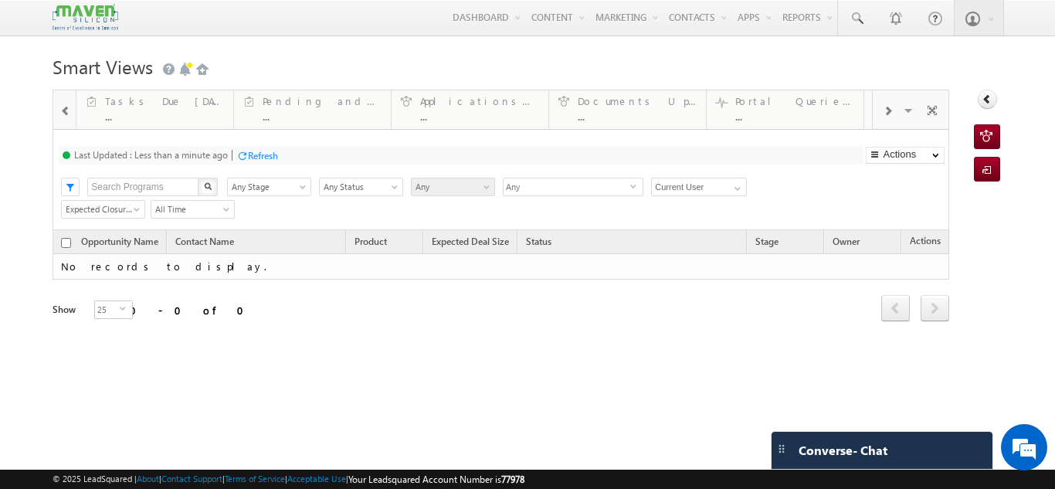
click at [62, 114] on span at bounding box center [65, 111] width 11 height 12
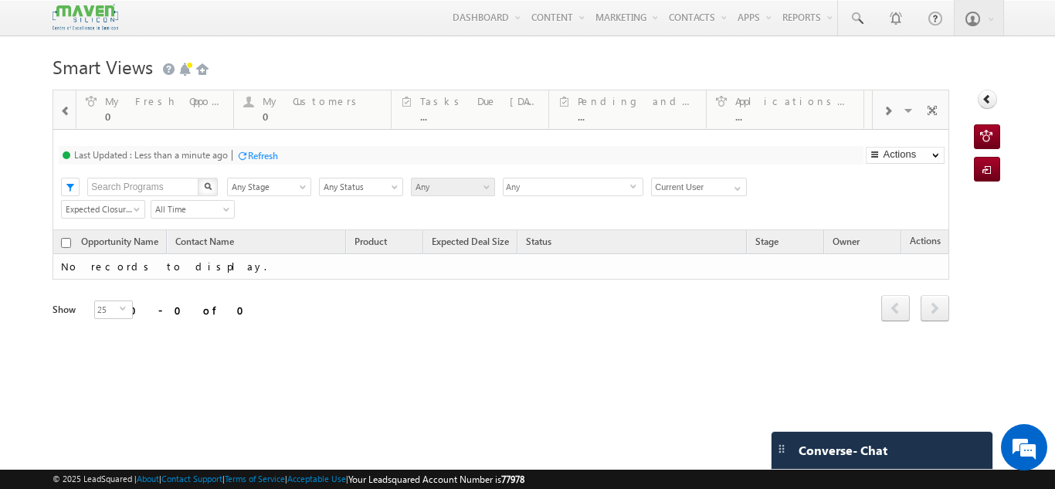
click at [62, 114] on span at bounding box center [65, 111] width 11 height 12
click at [62, 114] on div at bounding box center [64, 108] width 22 height 37
click at [258, 156] on div "Refresh" at bounding box center [263, 156] width 30 height 12
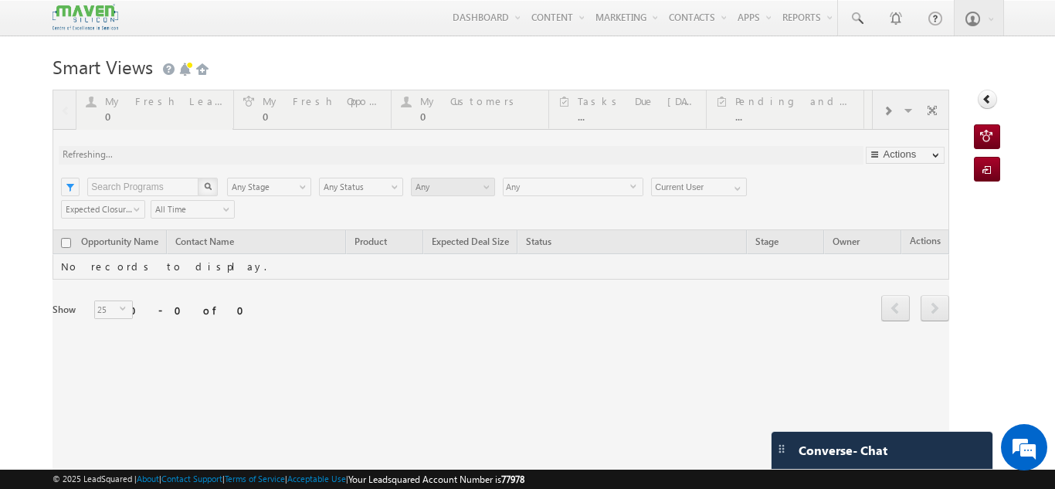
click at [147, 98] on div at bounding box center [501, 288] width 897 height 396
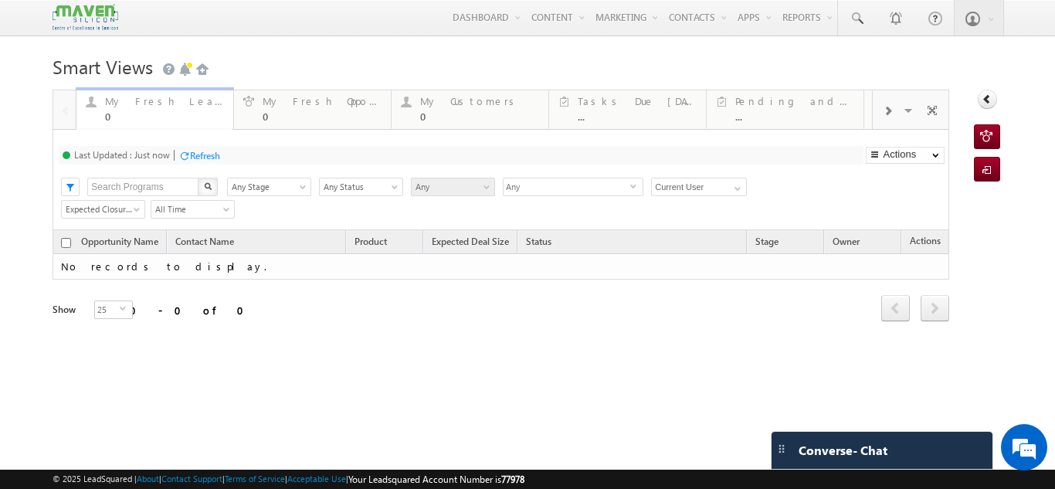
click at [151, 100] on div "My Fresh Leads" at bounding box center [164, 101] width 119 height 12
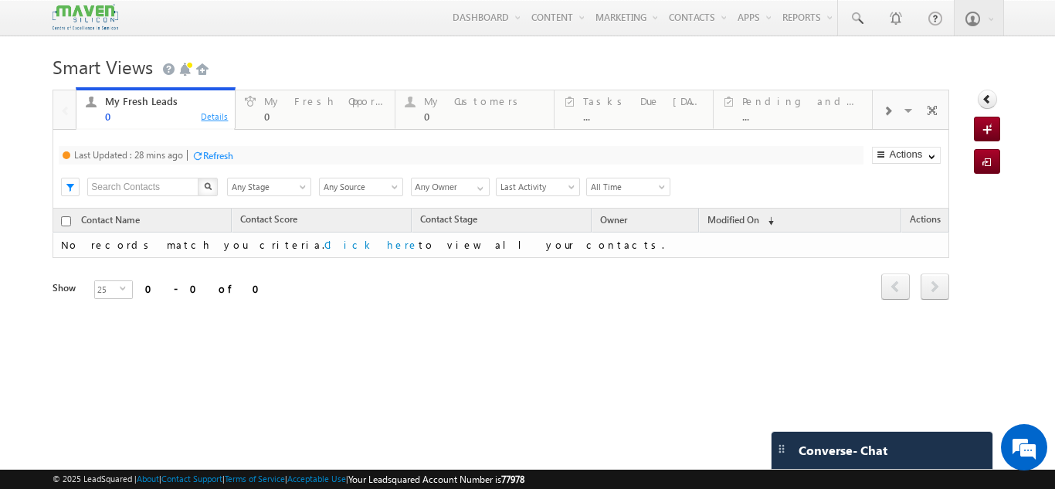
click at [218, 113] on div "Details" at bounding box center [214, 116] width 29 height 14
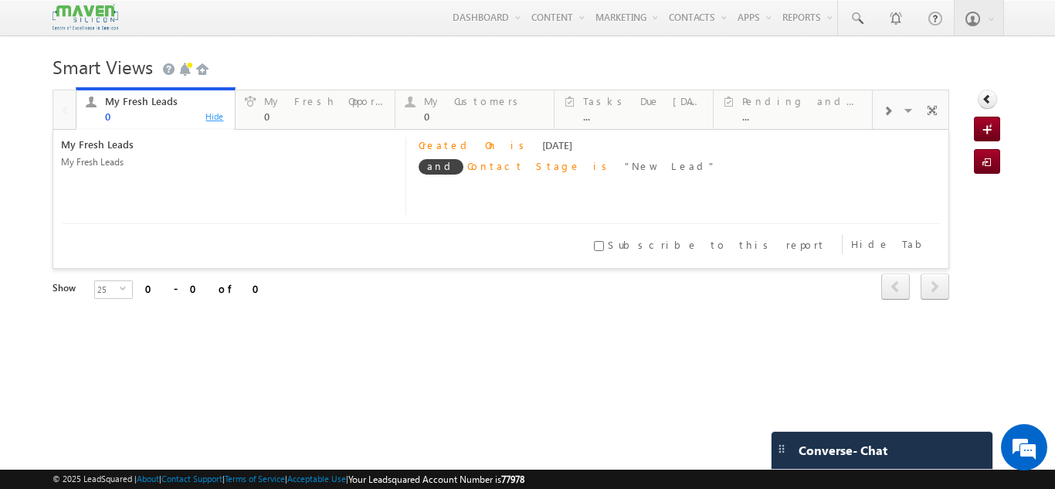
click at [212, 114] on div "Hide" at bounding box center [214, 116] width 29 height 14
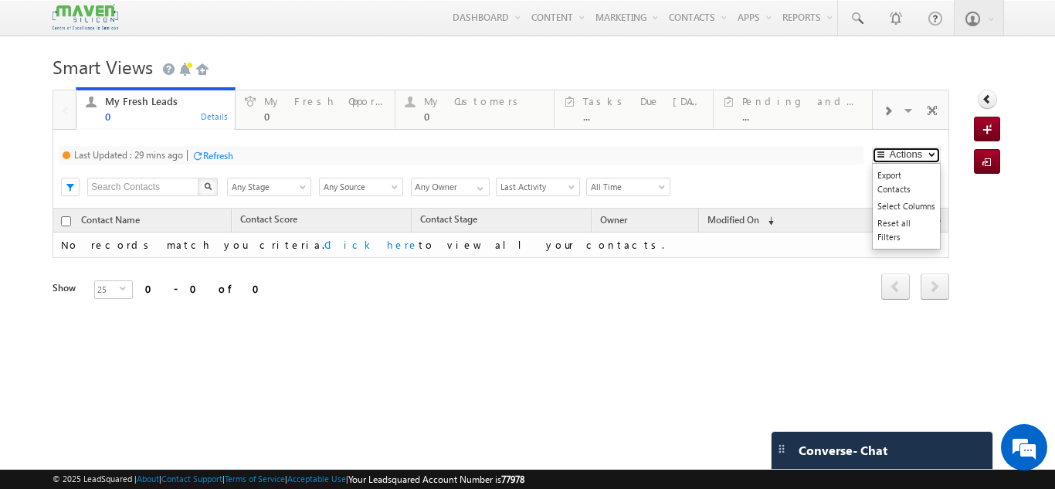
click at [925, 148] on button "Actions" at bounding box center [906, 155] width 69 height 17
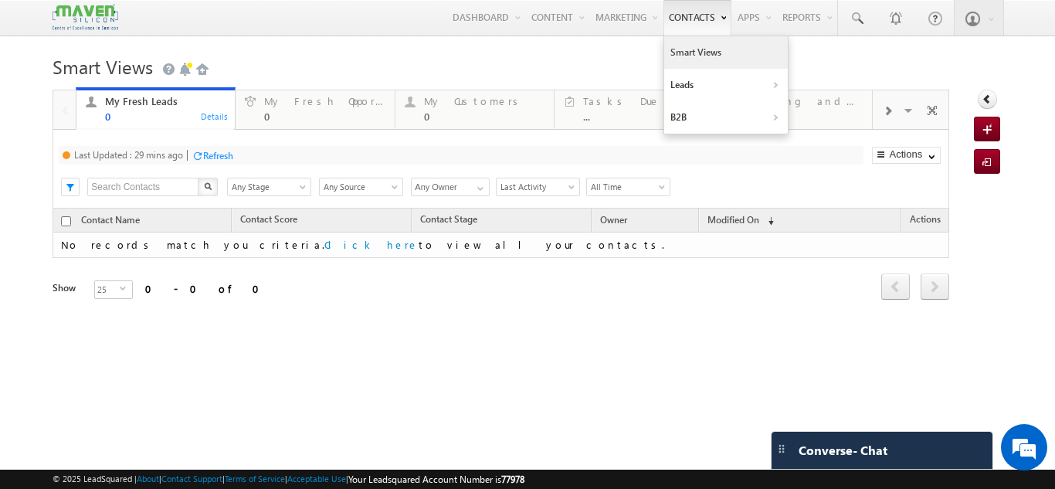
click link "Smart Views"
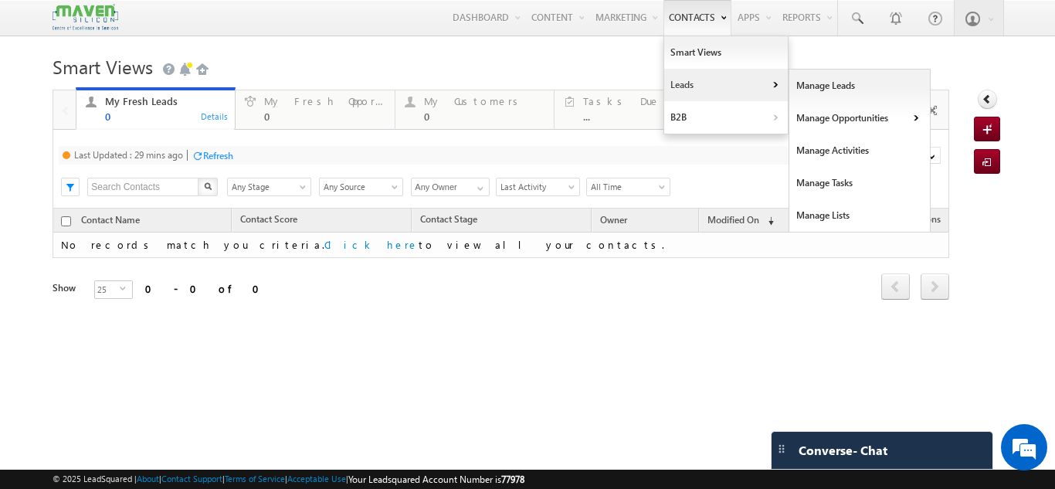
click link "Leads"
click link "Manage Leads"
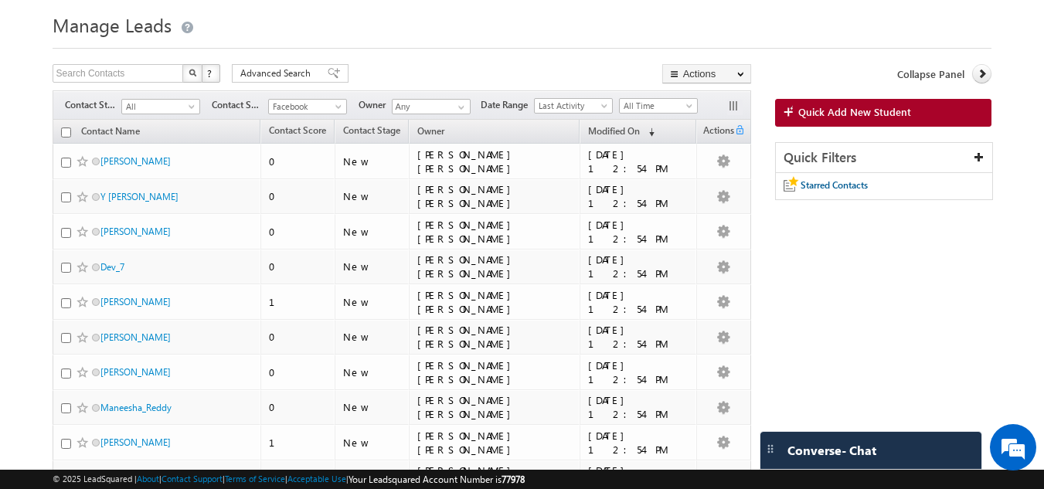
scroll to position [42, 0]
click at [191, 110] on span at bounding box center [193, 110] width 12 height 12
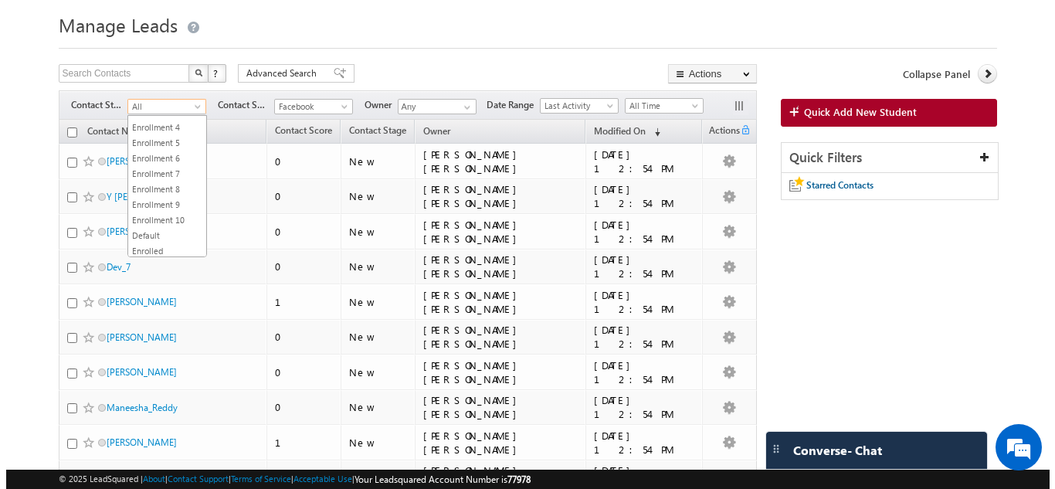
scroll to position [335, 0]
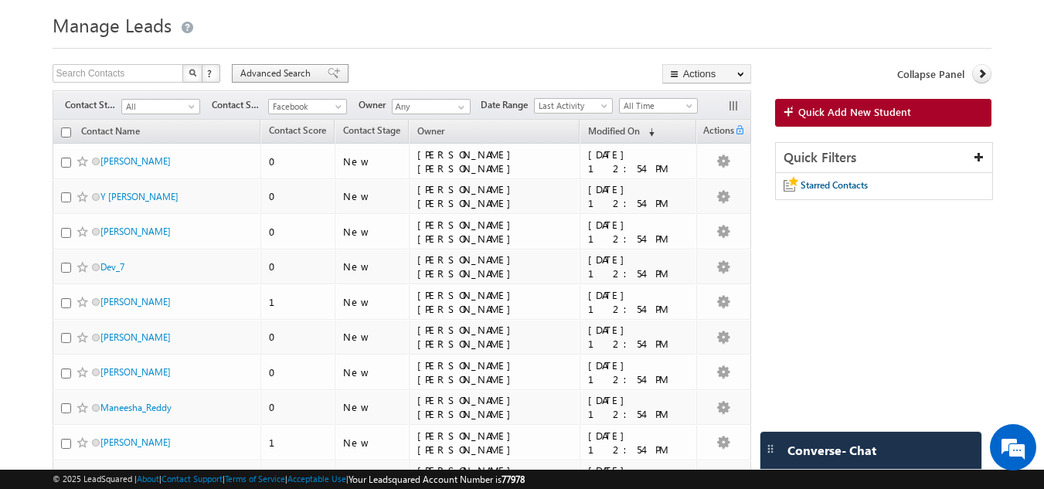
click at [249, 73] on span "Advanced Search" at bounding box center [277, 73] width 75 height 14
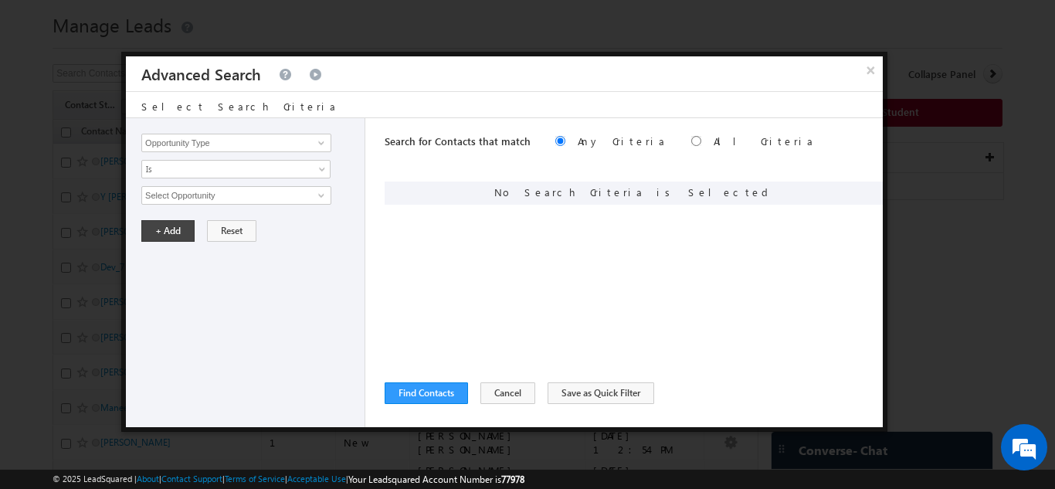
click at [249, 73] on h3 "Advanced Search" at bounding box center [201, 73] width 120 height 35
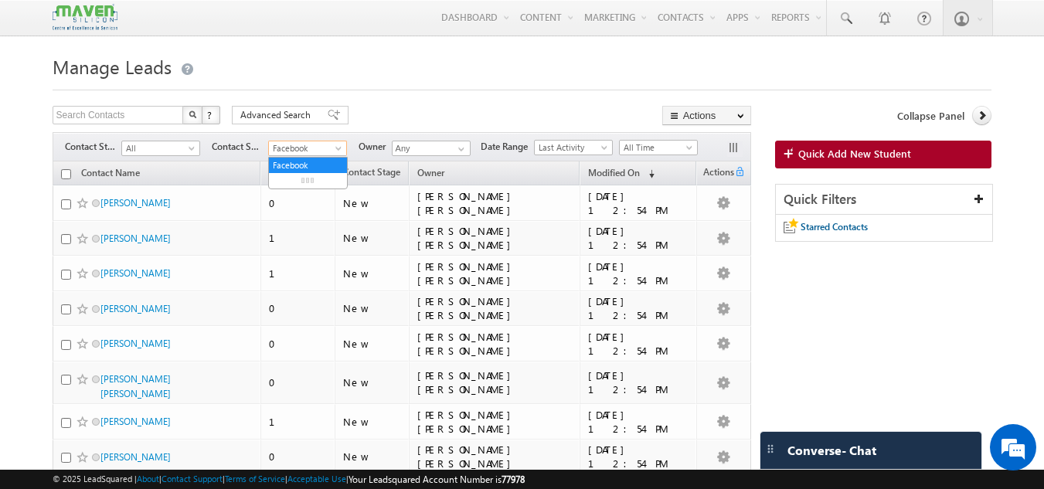
click at [337, 153] on span at bounding box center [340, 151] width 12 height 12
click at [275, 166] on link "All" at bounding box center [308, 165] width 78 height 14
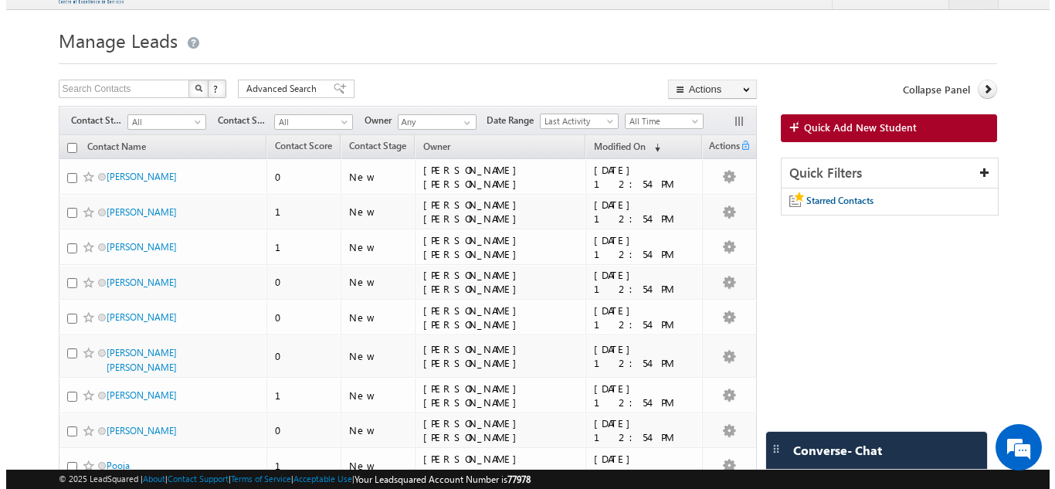
scroll to position [27, 0]
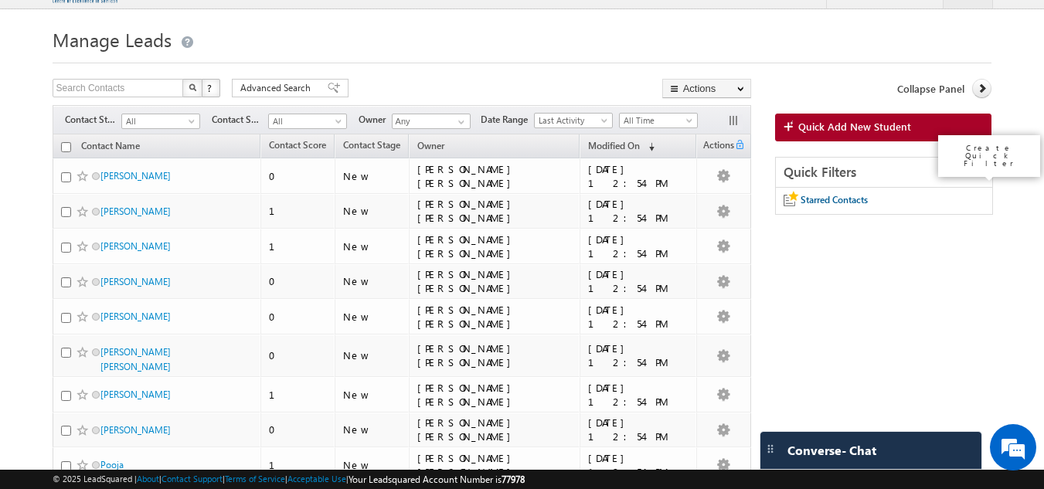
click at [975, 169] on icon at bounding box center [978, 171] width 11 height 11
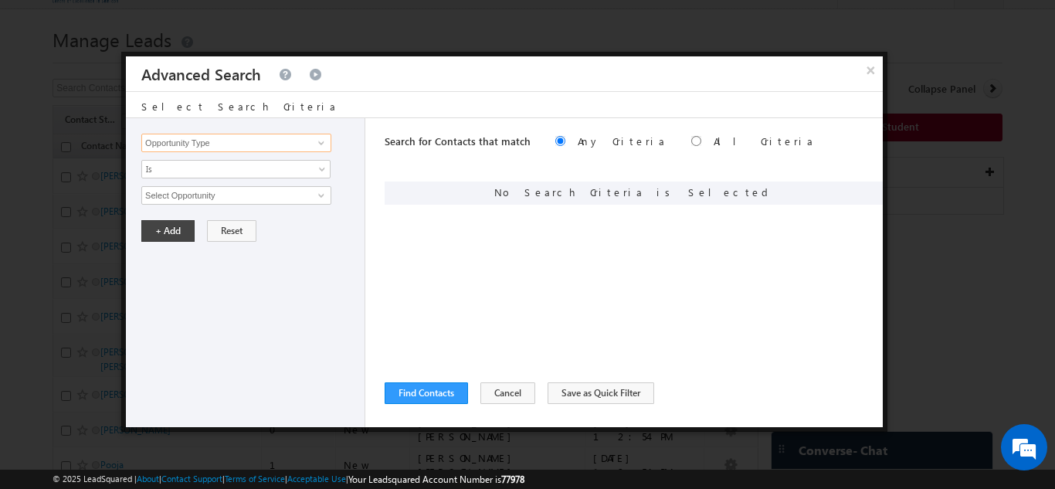
click at [276, 147] on input "Opportunity Type" at bounding box center [236, 143] width 190 height 19
click at [327, 143] on span at bounding box center [321, 143] width 12 height 12
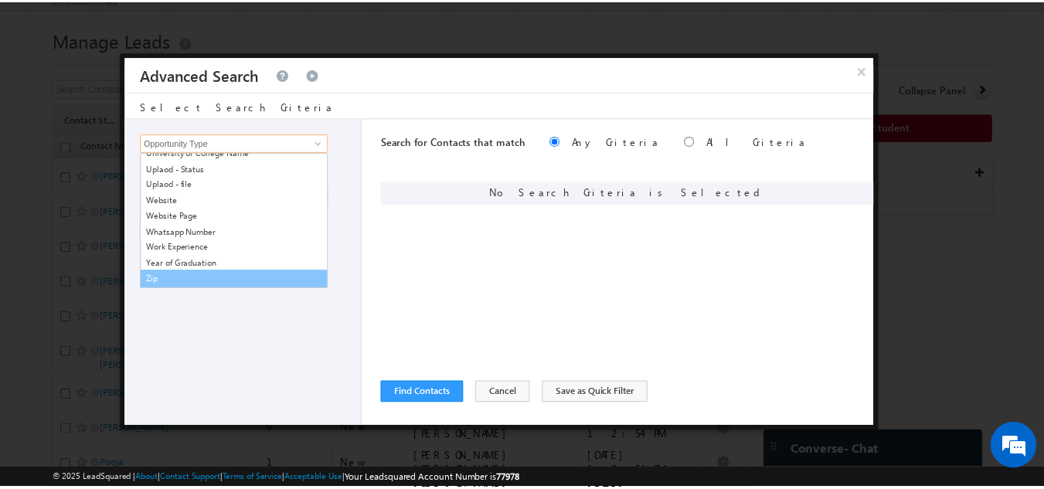
scroll to position [1937, 0]
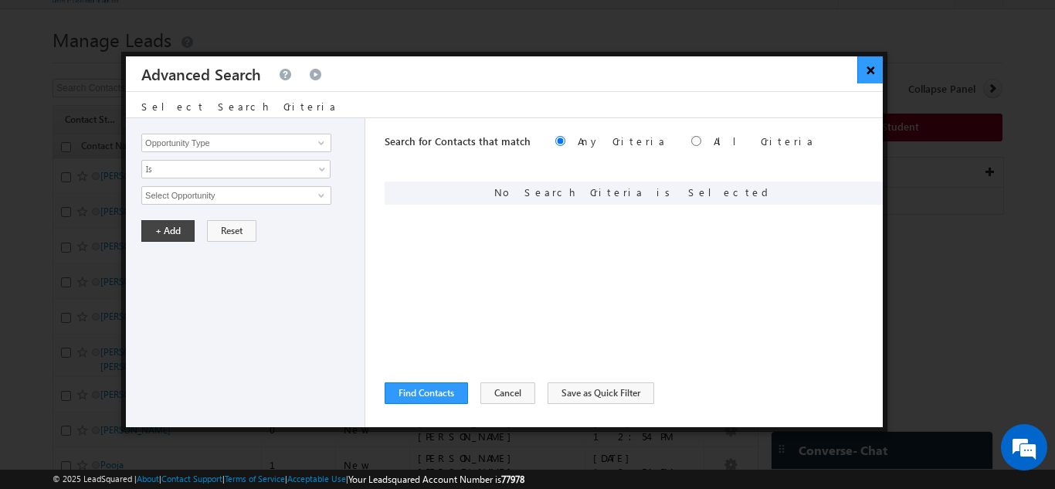
click at [860, 70] on button "×" at bounding box center [869, 69] width 25 height 27
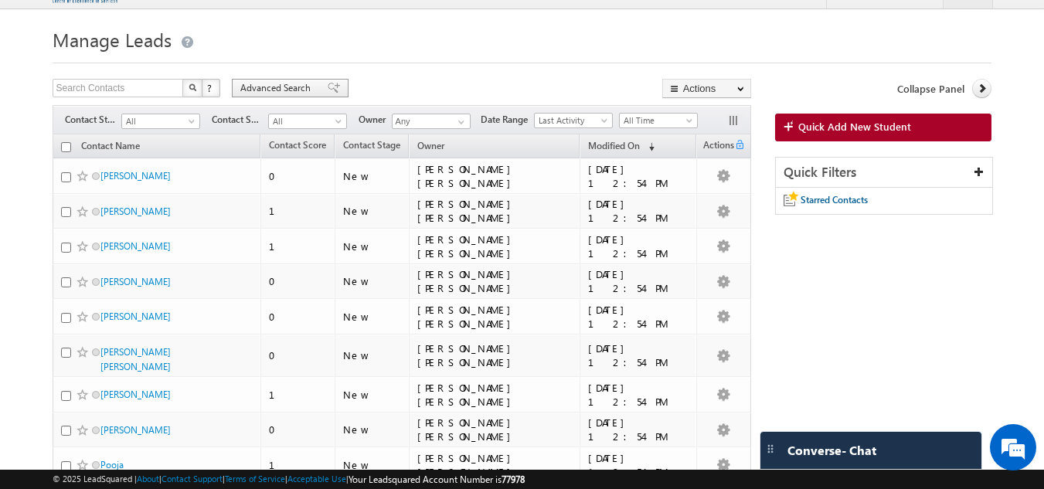
click at [241, 93] on span "Advanced Search" at bounding box center [277, 88] width 75 height 14
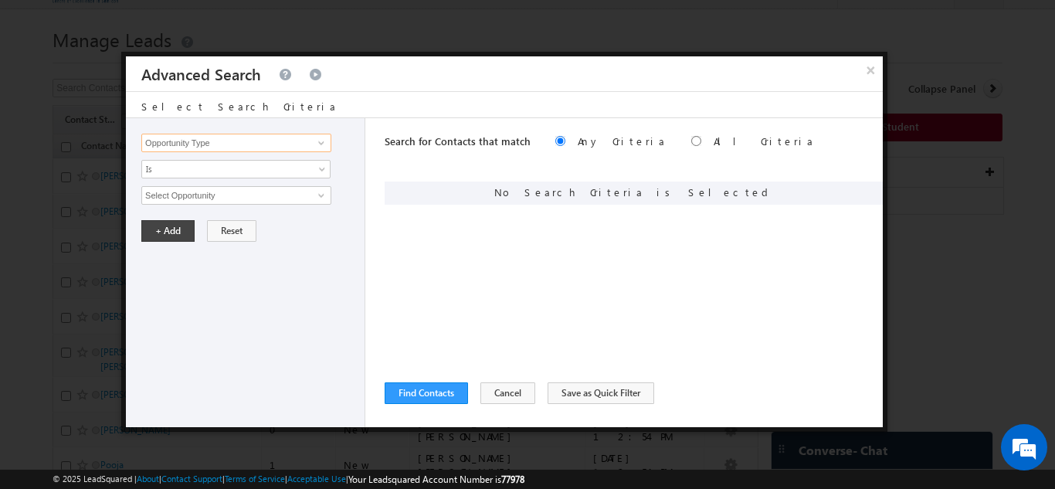
click at [239, 144] on input "Opportunity Type" at bounding box center [236, 143] width 190 height 19
type input "lead stage"
click at [256, 311] on div "Opportunity Type Contact Activity Task Sales Group Prospect Id Academic Remarks…" at bounding box center [245, 272] width 239 height 309
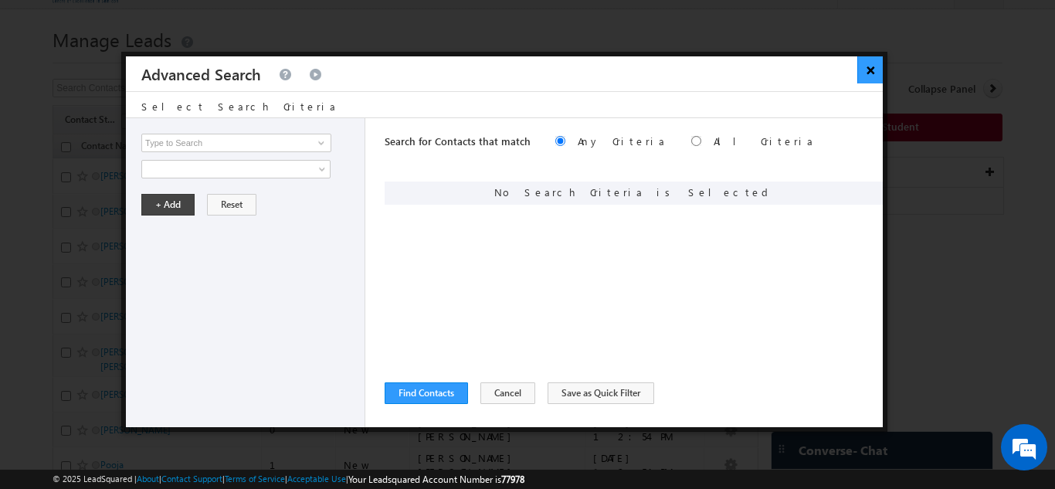
click at [865, 64] on button "×" at bounding box center [869, 69] width 25 height 27
